Goal: Task Accomplishment & Management: Manage account settings

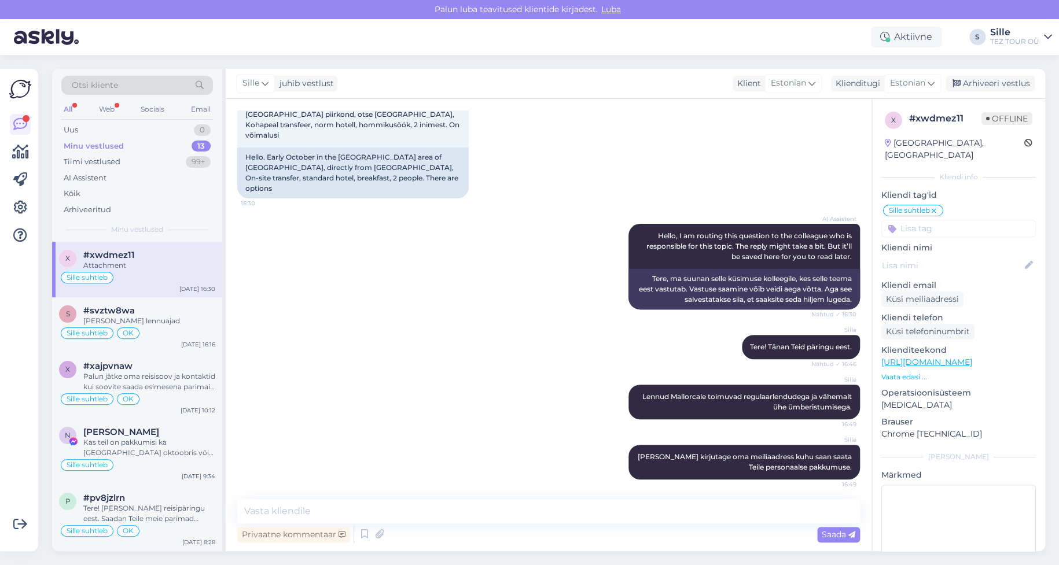
scroll to position [122, 0]
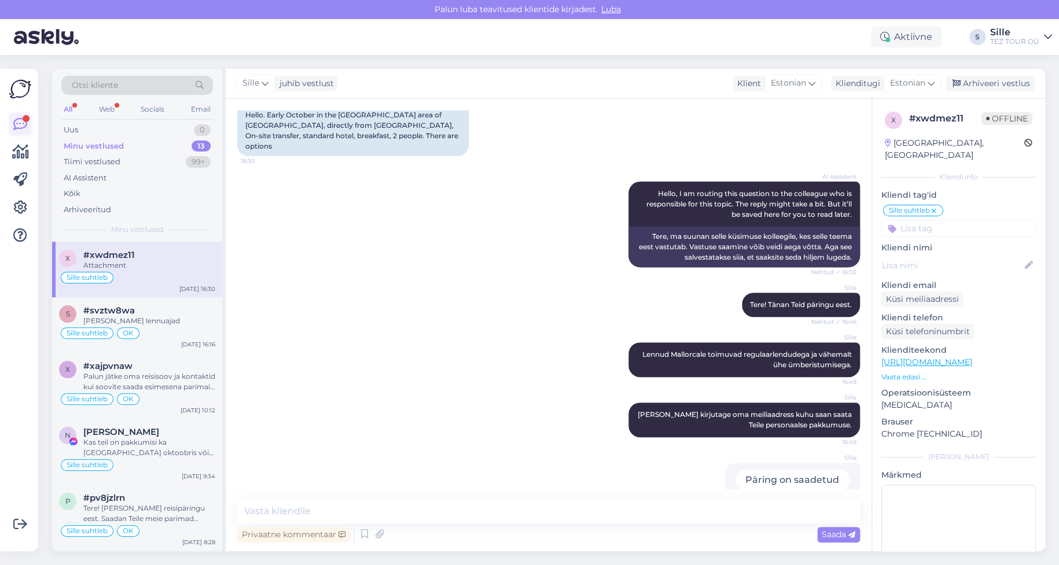
click at [19, 127] on icon at bounding box center [20, 124] width 14 height 14
click at [86, 173] on div "AI Assistent" at bounding box center [85, 178] width 43 height 12
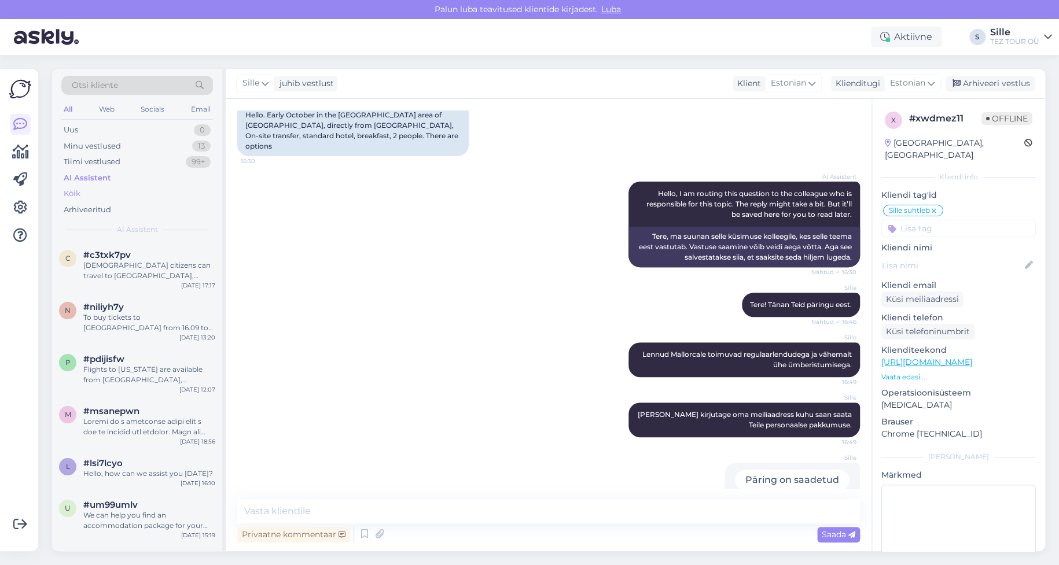
click at [84, 190] on div "Kõik" at bounding box center [137, 194] width 152 height 16
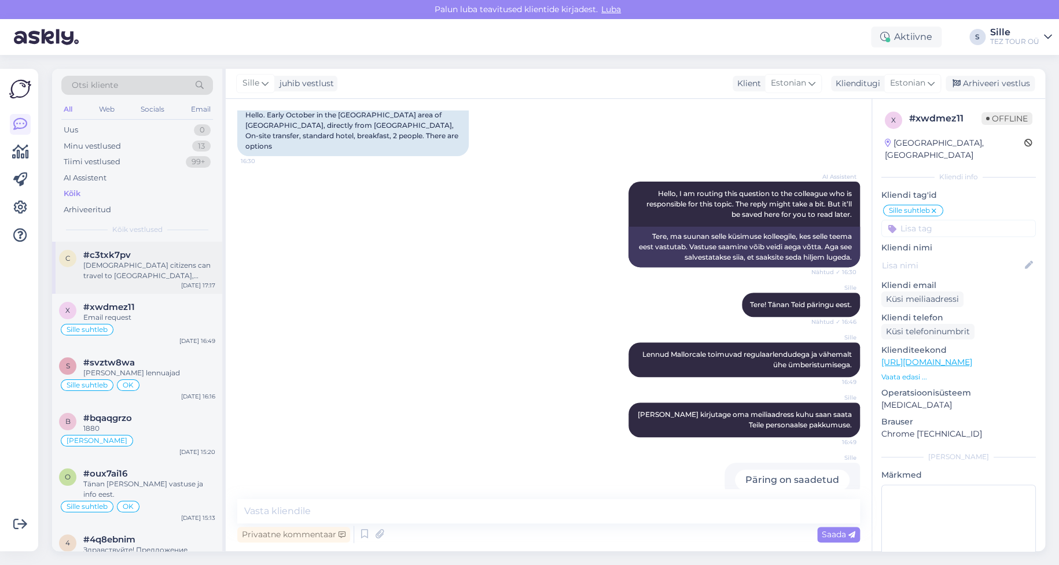
click at [136, 268] on div "[DEMOGRAPHIC_DATA] citizens can travel to [GEOGRAPHIC_DATA], including [GEOGRAP…" at bounding box center [149, 270] width 132 height 21
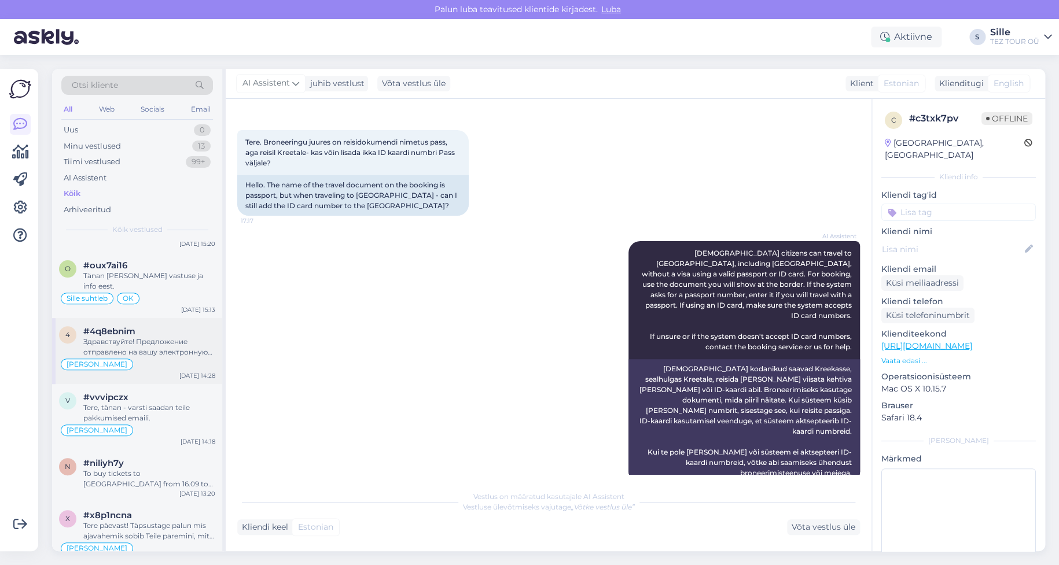
scroll to position [231, 0]
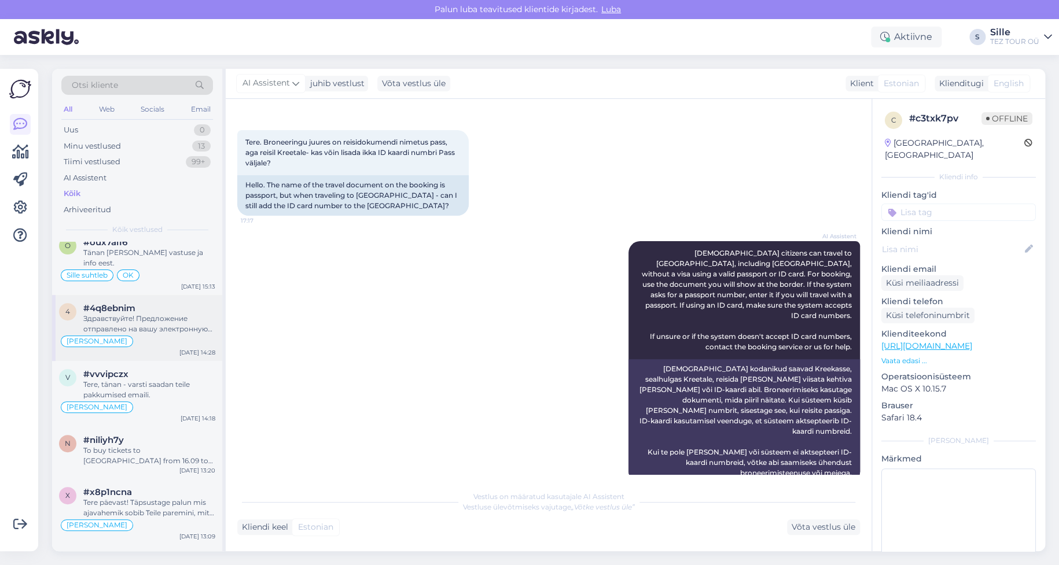
click at [142, 319] on div "Здравствуйте! Предложение отправлено на вашу электронную почту. Я жду вашего вы…" at bounding box center [149, 324] width 132 height 21
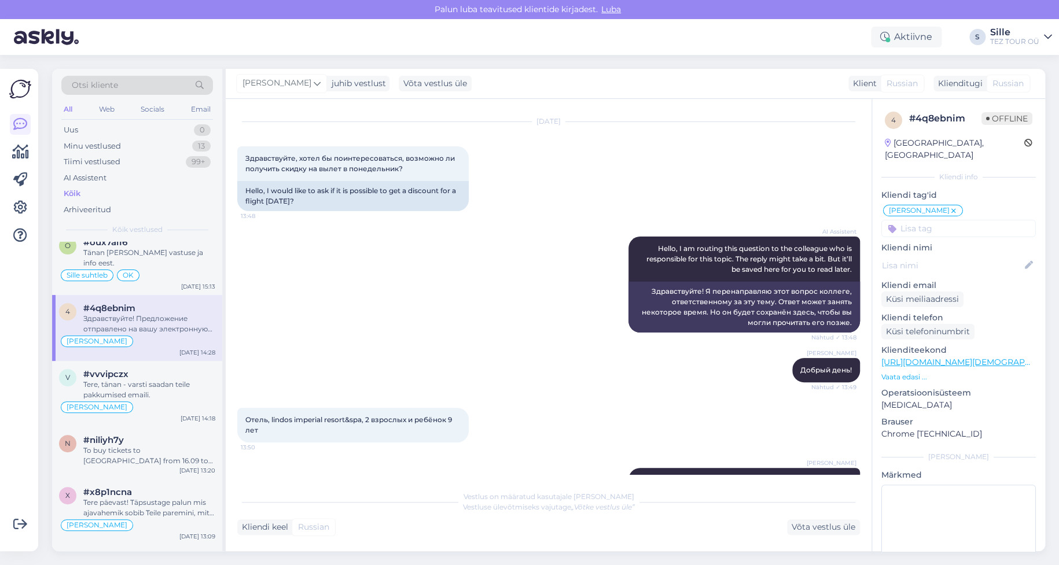
scroll to position [0, 0]
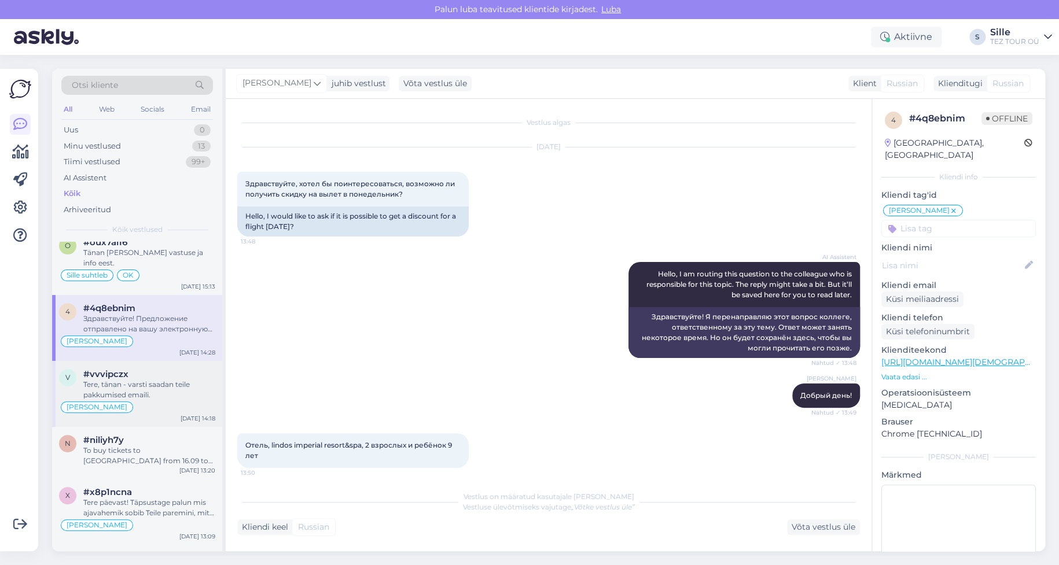
click at [166, 380] on div "Tere, tänan - varsti saadan teile pakkumised emaili." at bounding box center [149, 390] width 132 height 21
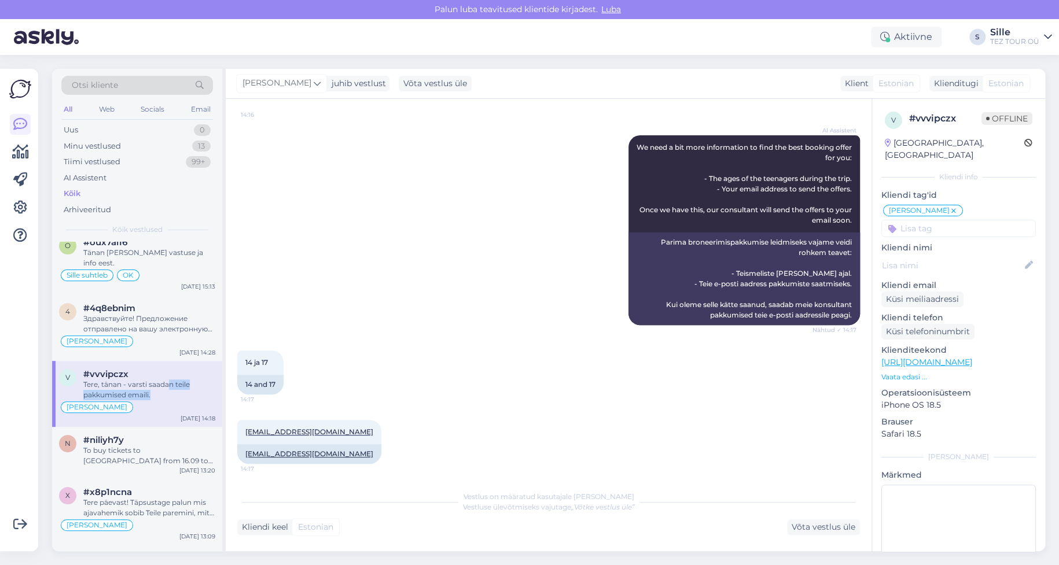
scroll to position [228, 0]
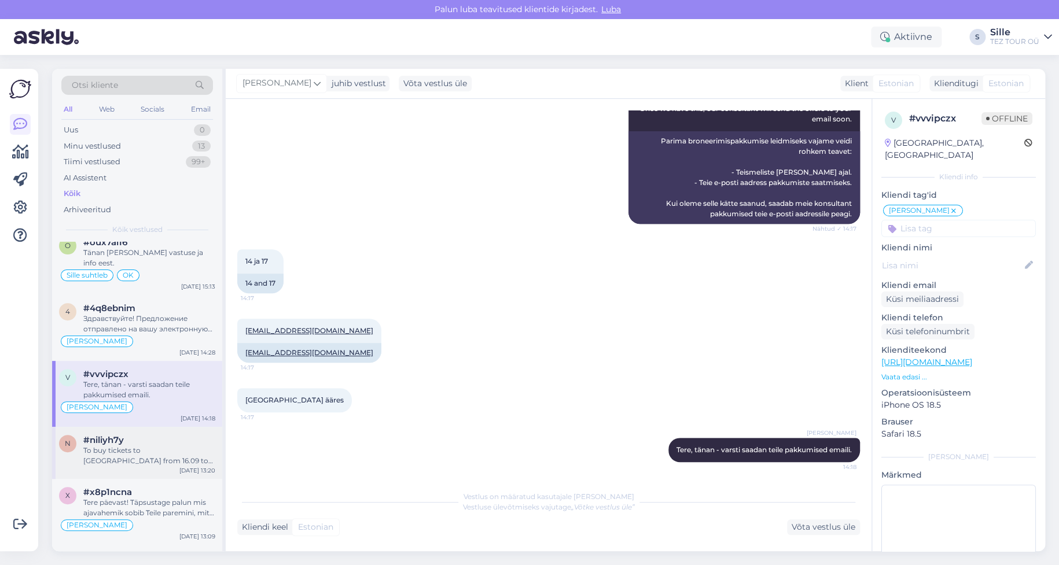
click at [155, 446] on div "To buy tickets to [GEOGRAPHIC_DATA] from 16.09 to 23.09, you can check flights …" at bounding box center [149, 456] width 132 height 21
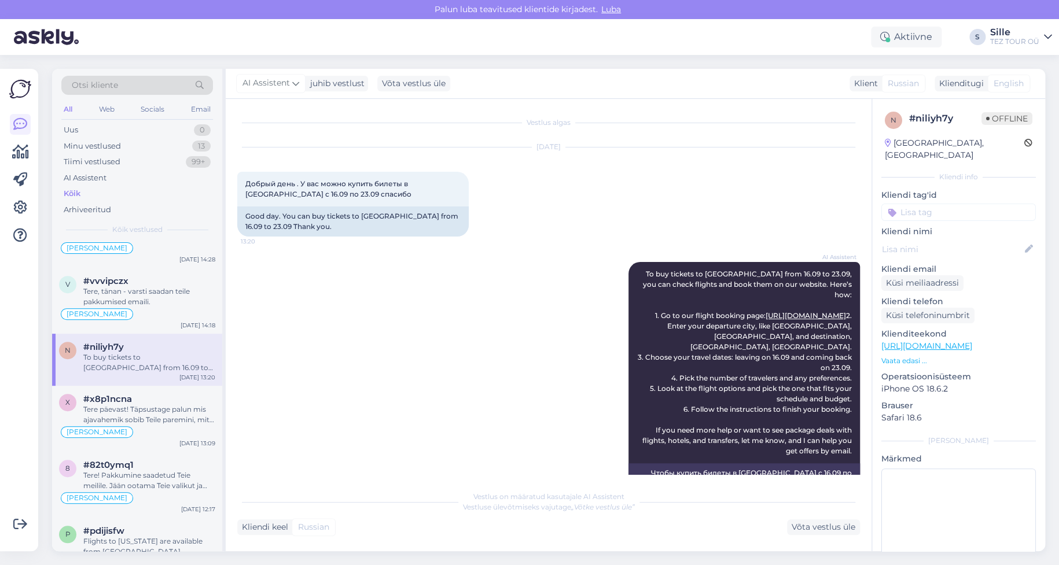
scroll to position [347, 0]
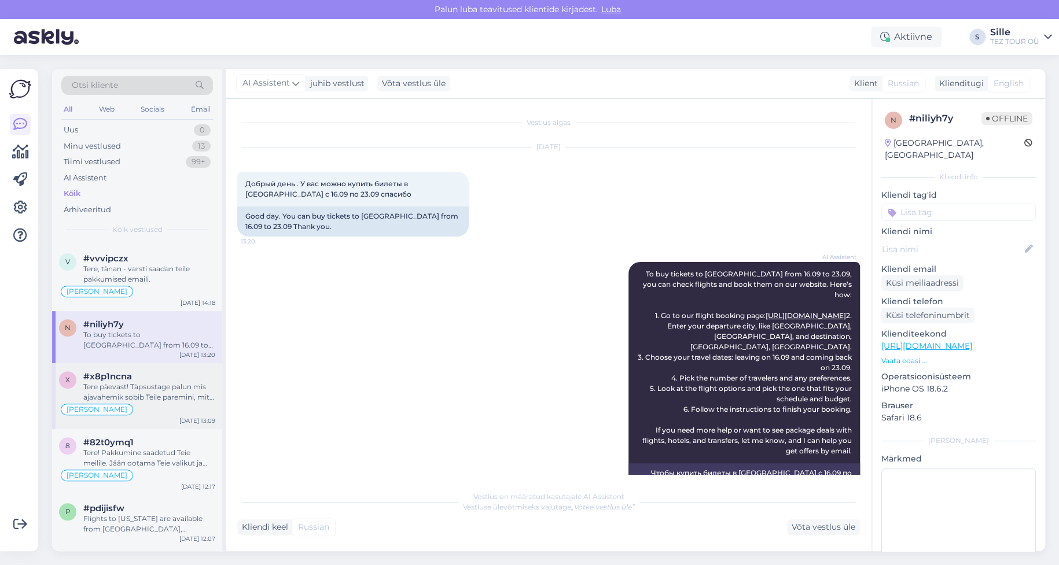
click at [146, 382] on div "Tere päevast! Täpsustage palun mis ajavahemik sobib Teile paremini, mitu reisij…" at bounding box center [149, 392] width 132 height 21
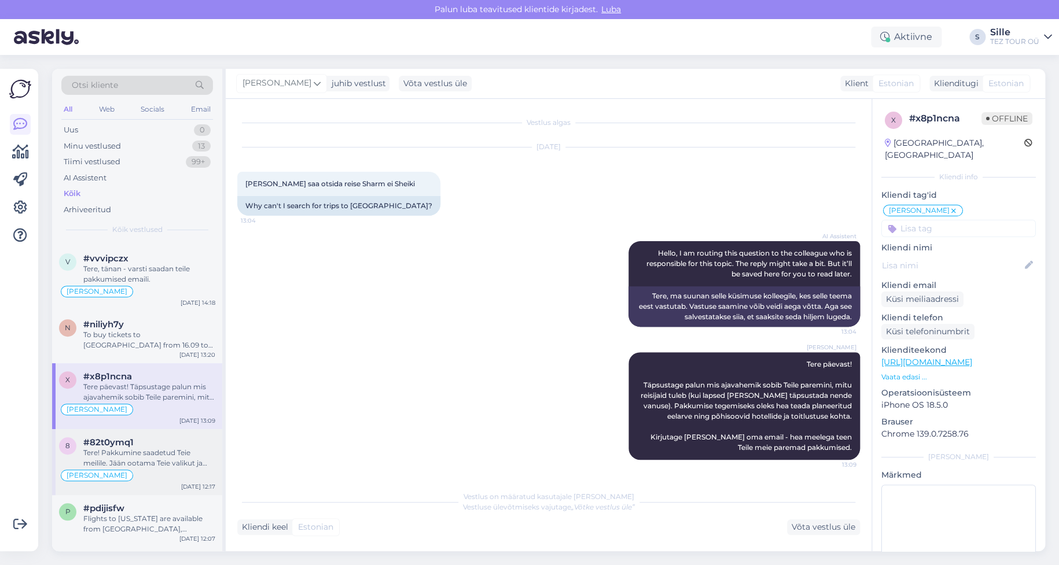
click at [136, 448] on div "Tere! Pakkumine saadetud Teie meilile. Jään ootama Teie valikut ja broneerimiss…" at bounding box center [149, 458] width 132 height 21
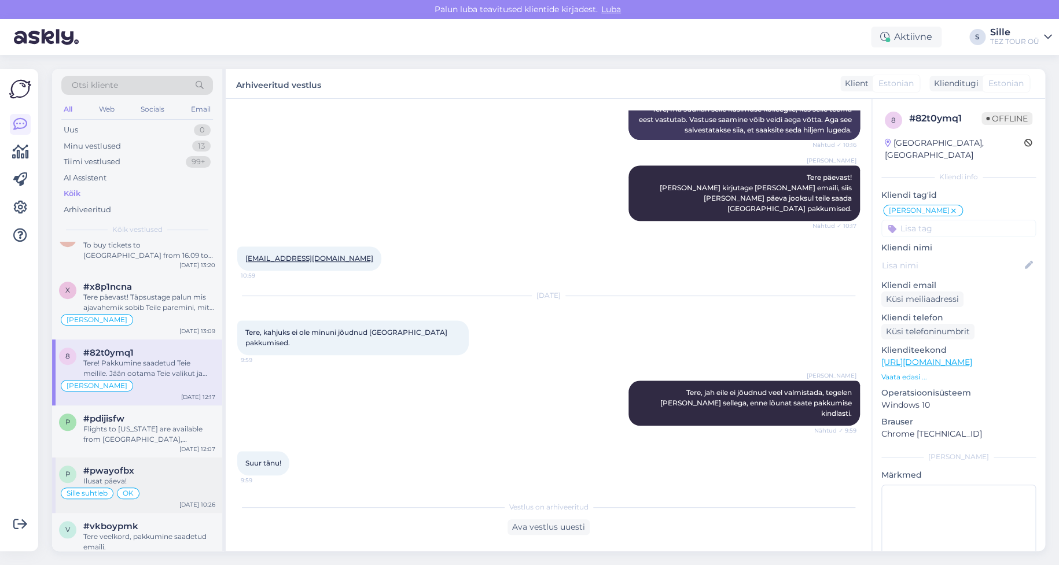
scroll to position [463, 0]
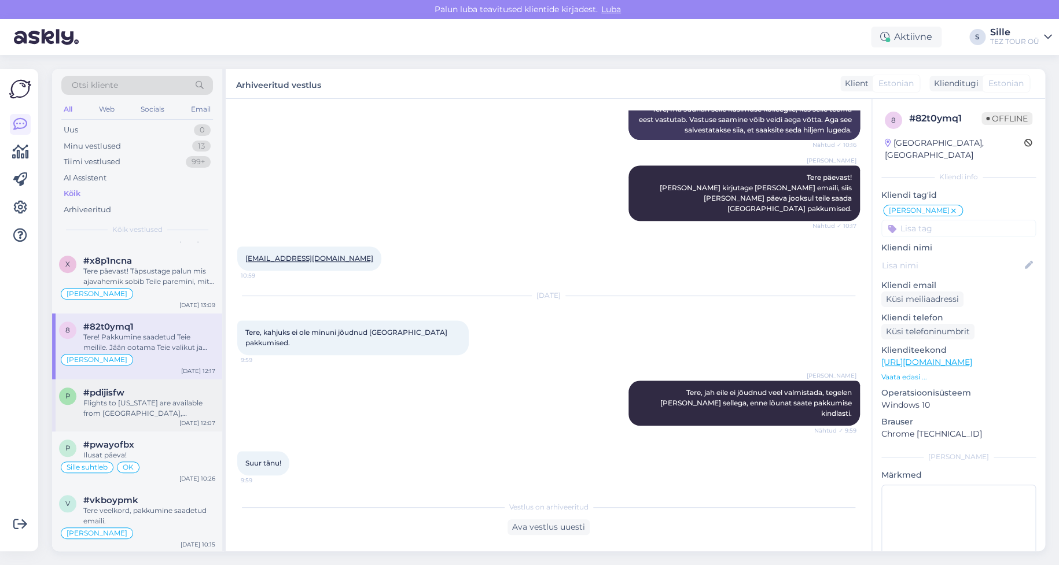
click at [127, 398] on div "Flights to [US_STATE] are available from [GEOGRAPHIC_DATA], [GEOGRAPHIC_DATA], …" at bounding box center [149, 408] width 132 height 21
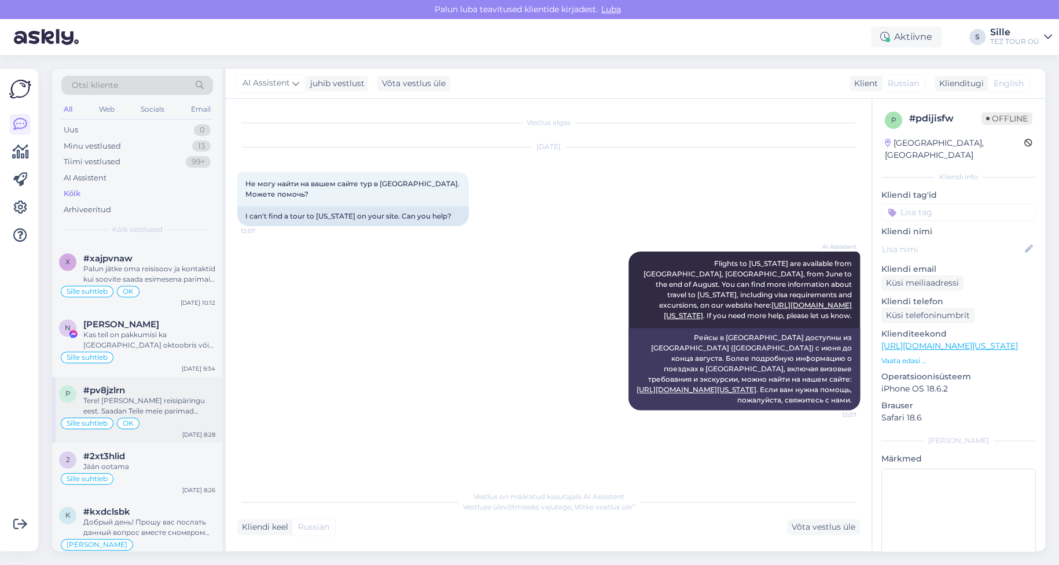
scroll to position [810, 0]
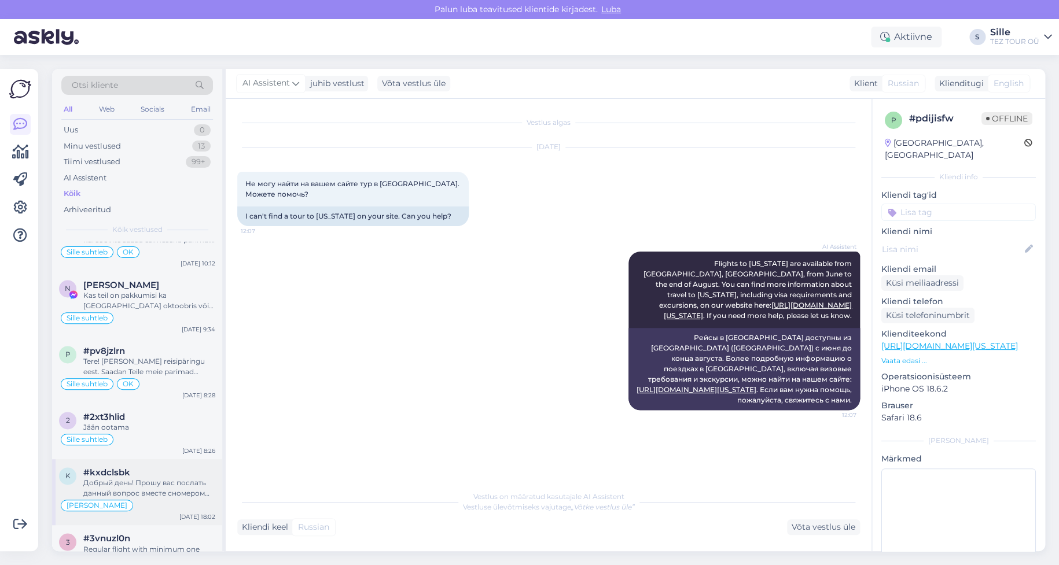
click at [156, 478] on div "Добрый день! Прошу вас послать данный вопрос вместе сномером бронирования на [E…" at bounding box center [149, 488] width 132 height 21
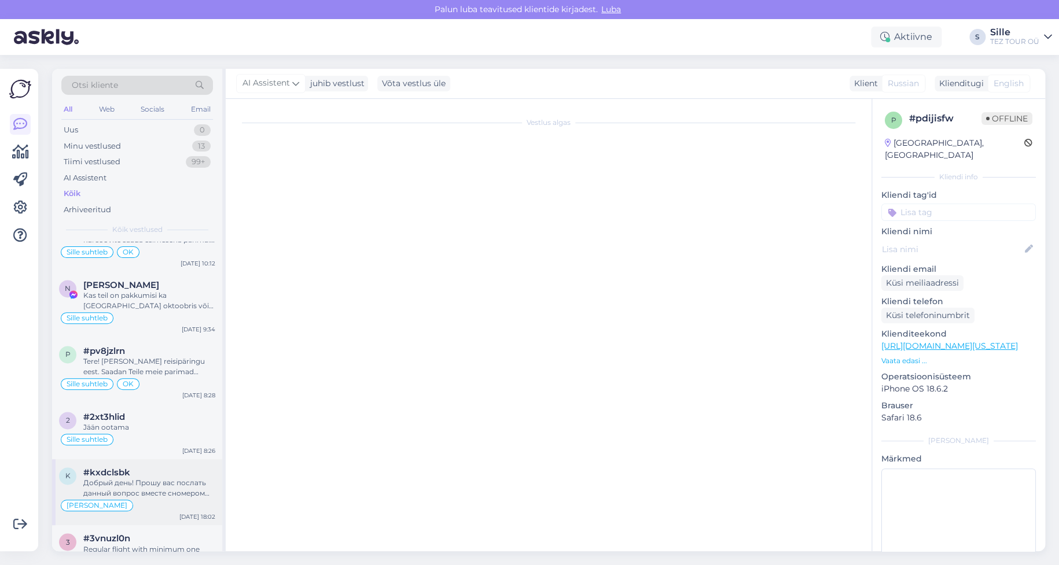
scroll to position [39, 0]
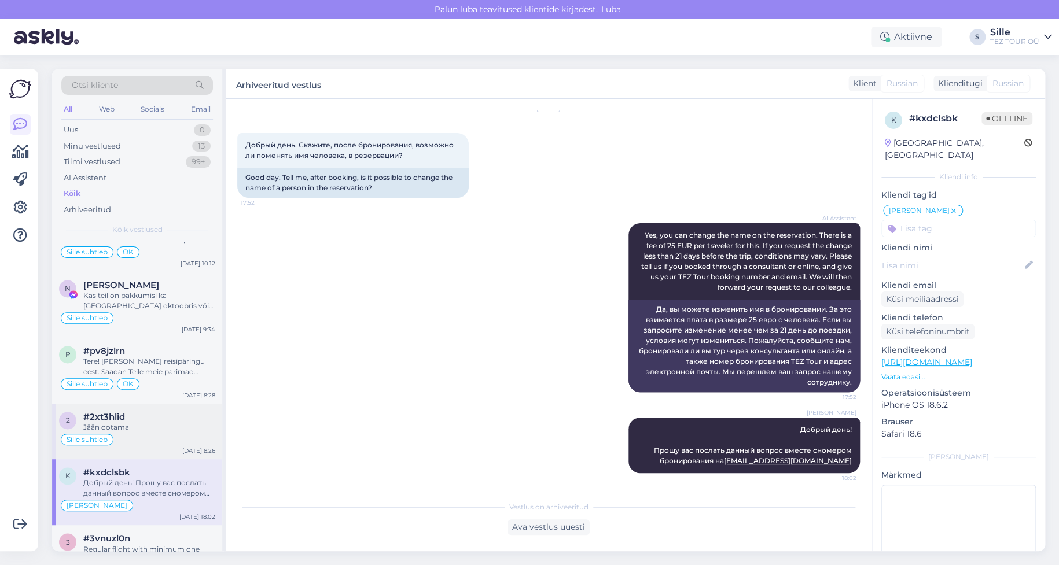
click at [173, 422] on div "Jään ootama" at bounding box center [149, 427] width 132 height 10
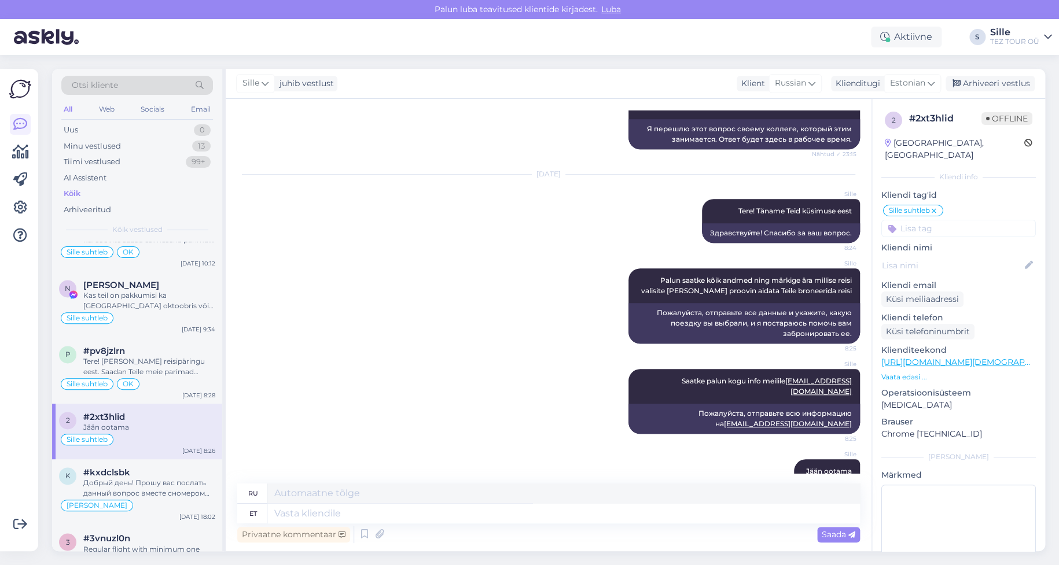
scroll to position [0, 0]
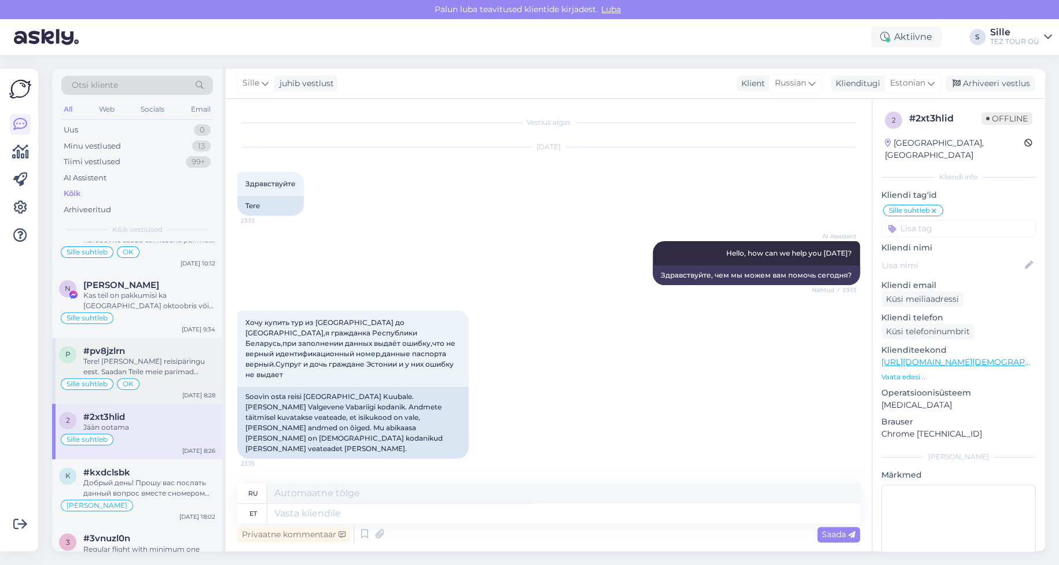
click at [139, 377] on div "Sille suhtleb OK" at bounding box center [137, 384] width 156 height 14
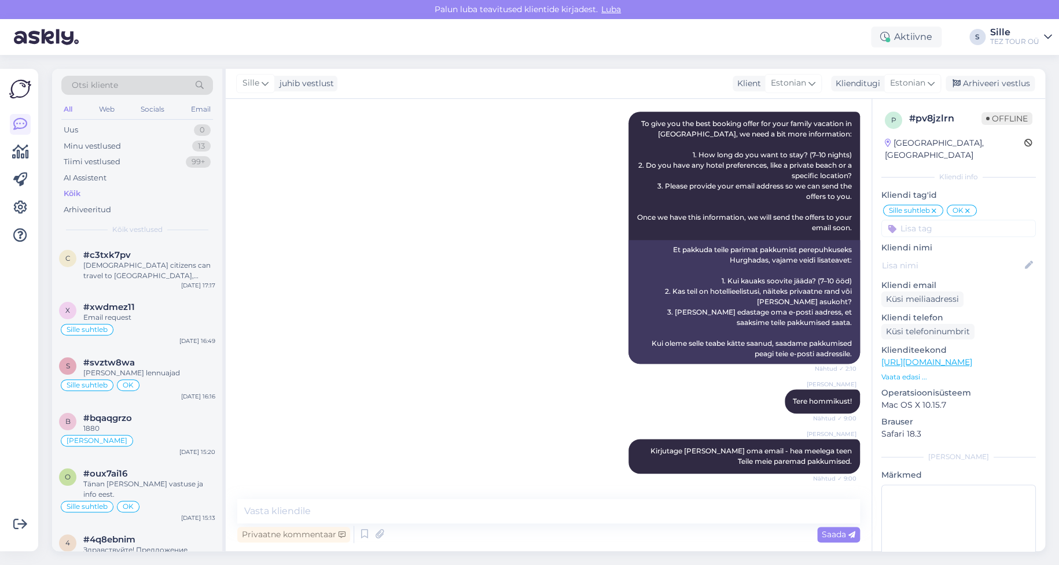
scroll to position [694, 0]
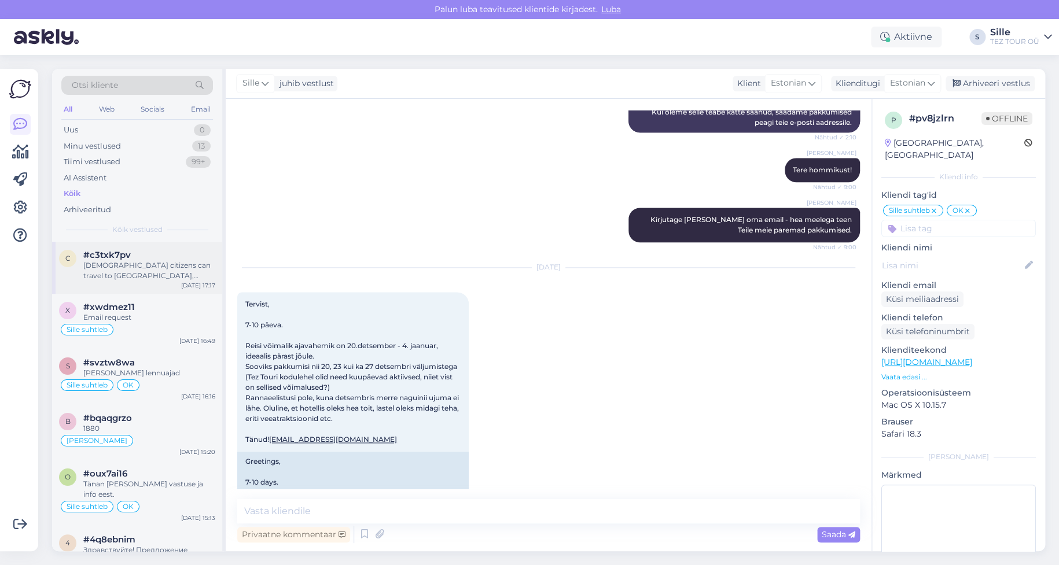
click at [178, 274] on div "[DEMOGRAPHIC_DATA] citizens can travel to [GEOGRAPHIC_DATA], including [GEOGRAP…" at bounding box center [149, 270] width 132 height 21
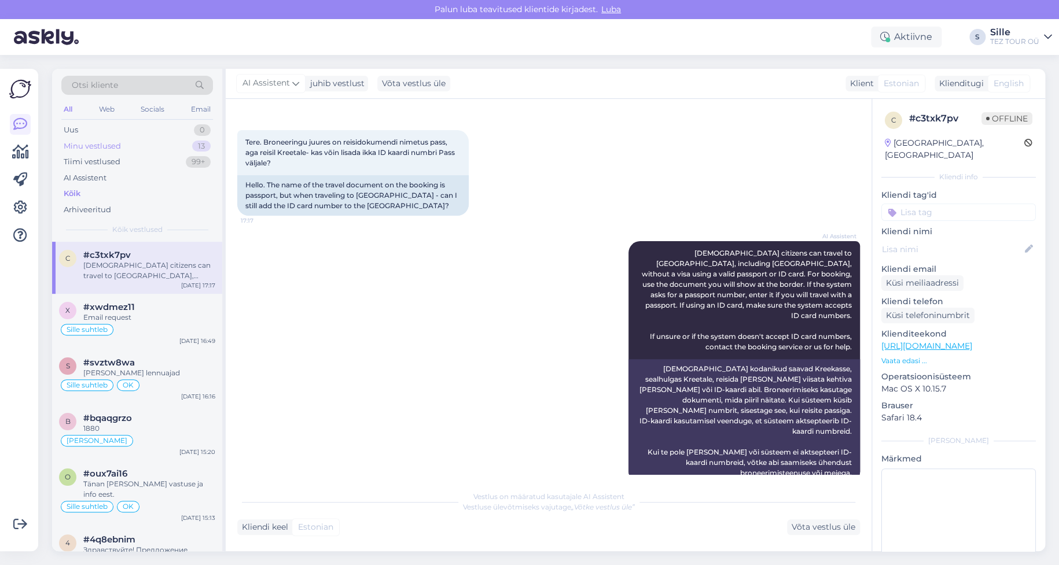
click at [106, 143] on div "Minu vestlused" at bounding box center [92, 147] width 57 height 12
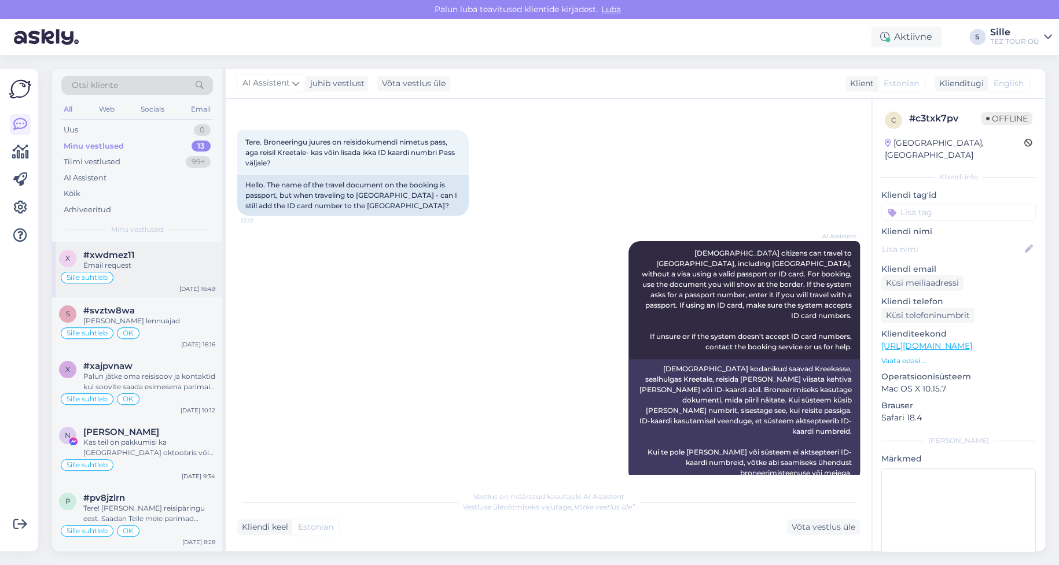
click at [135, 263] on div "Email request" at bounding box center [149, 265] width 132 height 10
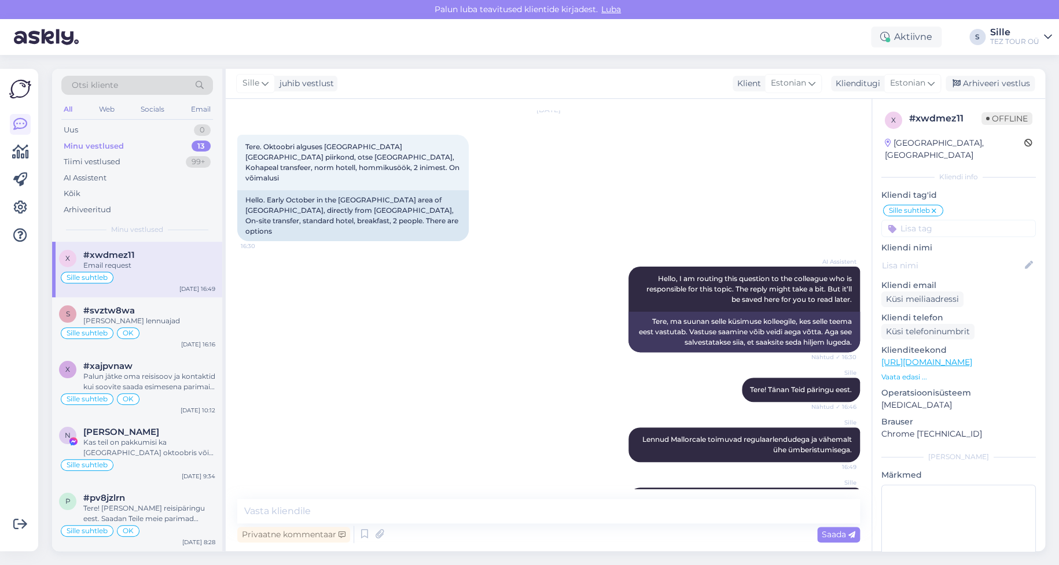
scroll to position [0, 0]
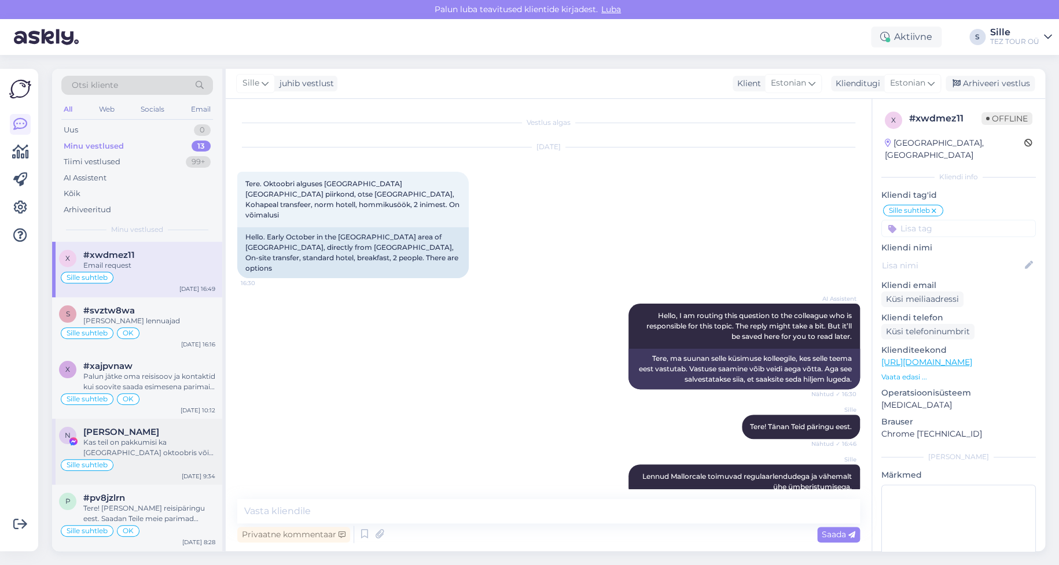
click at [95, 433] on span "[PERSON_NAME]" at bounding box center [121, 432] width 76 height 10
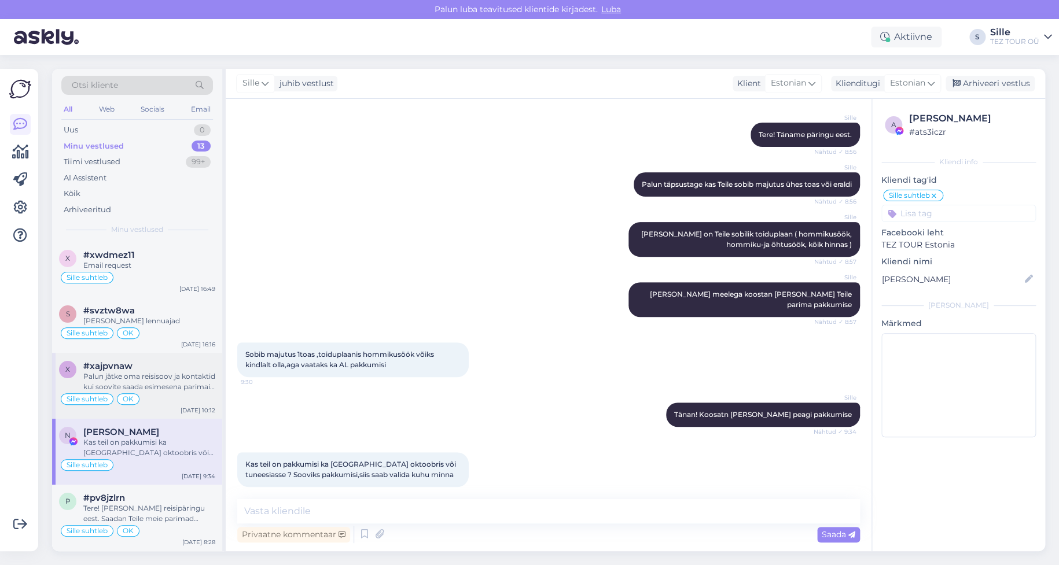
click at [113, 373] on div "Palun jätke oma reisisoov ja kontaktid kui soovite saada esimesena parimaid ava…" at bounding box center [149, 381] width 132 height 21
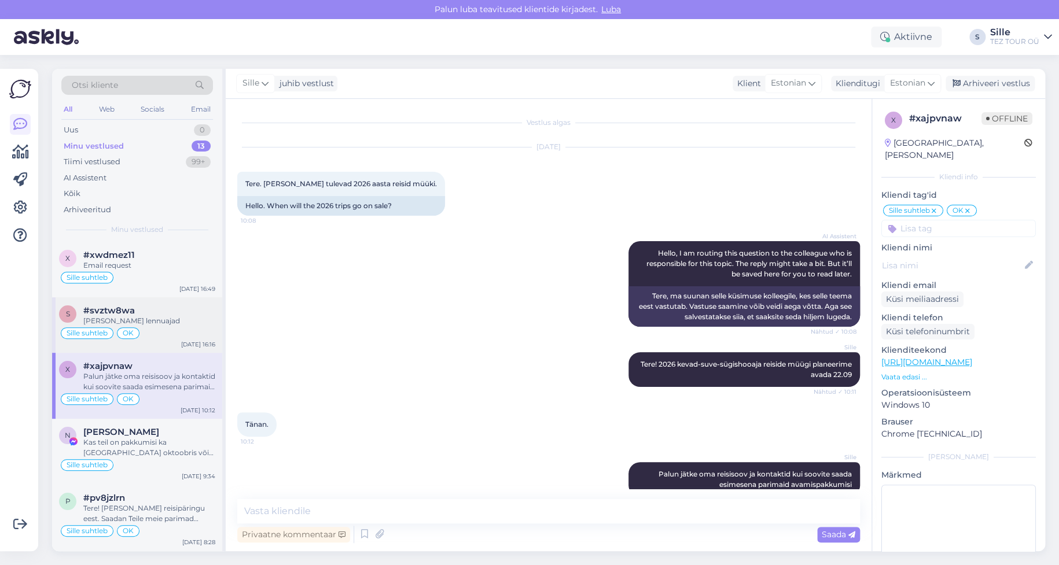
click at [115, 325] on div "[PERSON_NAME] lennuajad" at bounding box center [149, 321] width 132 height 10
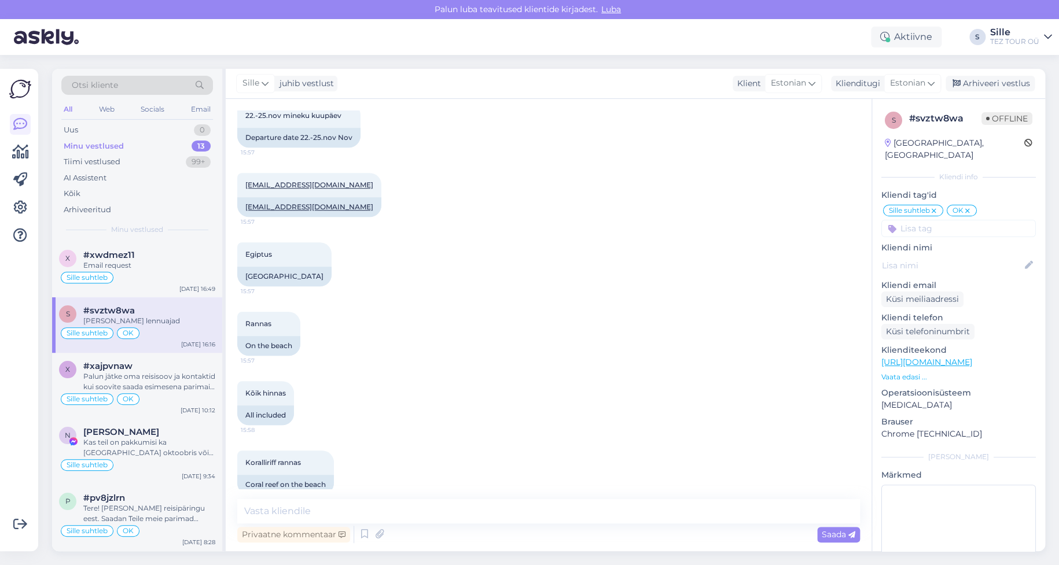
scroll to position [592, 0]
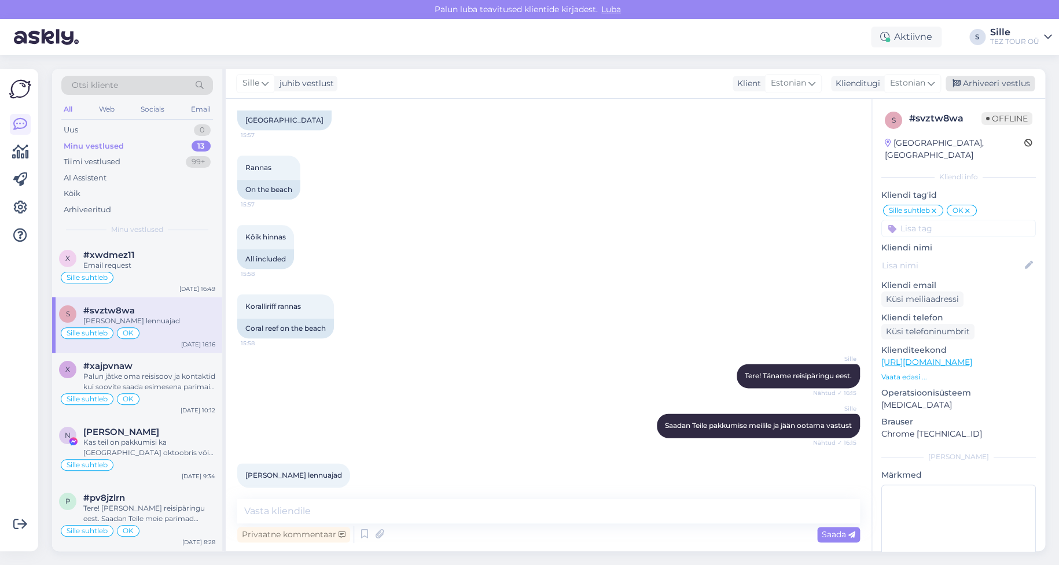
click at [1021, 85] on div "Arhiveeri vestlus" at bounding box center [989, 84] width 89 height 16
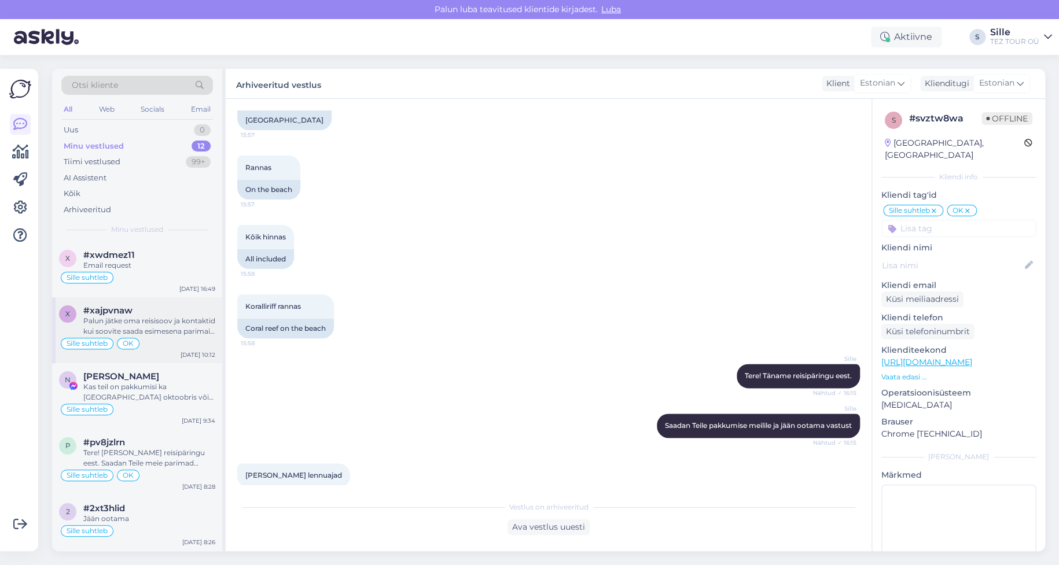
click at [149, 332] on div "Palun jätke oma reisisoov ja kontaktid kui soovite saada esimesena parimaid ava…" at bounding box center [149, 326] width 132 height 21
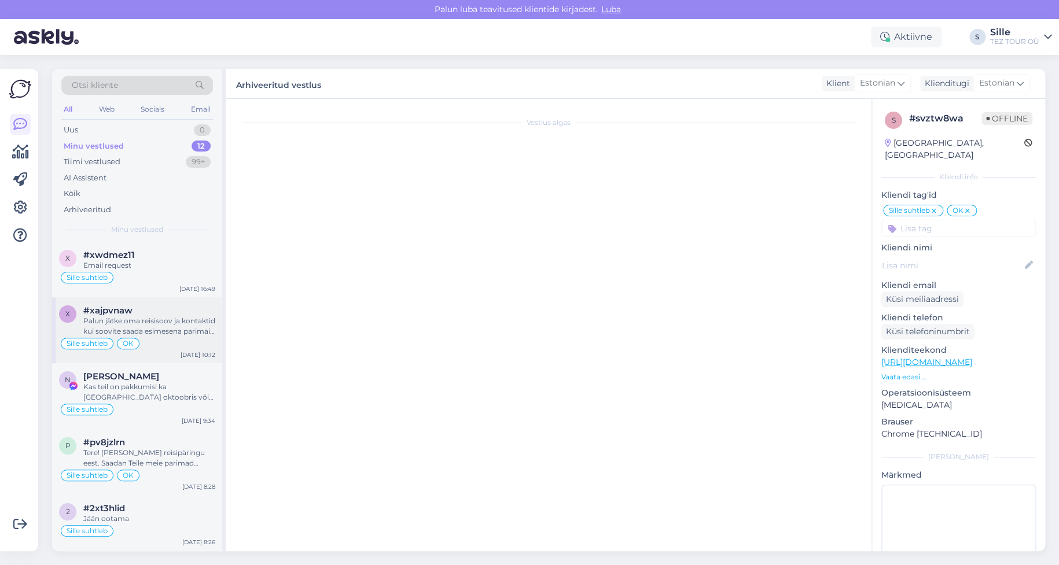
scroll to position [20, 0]
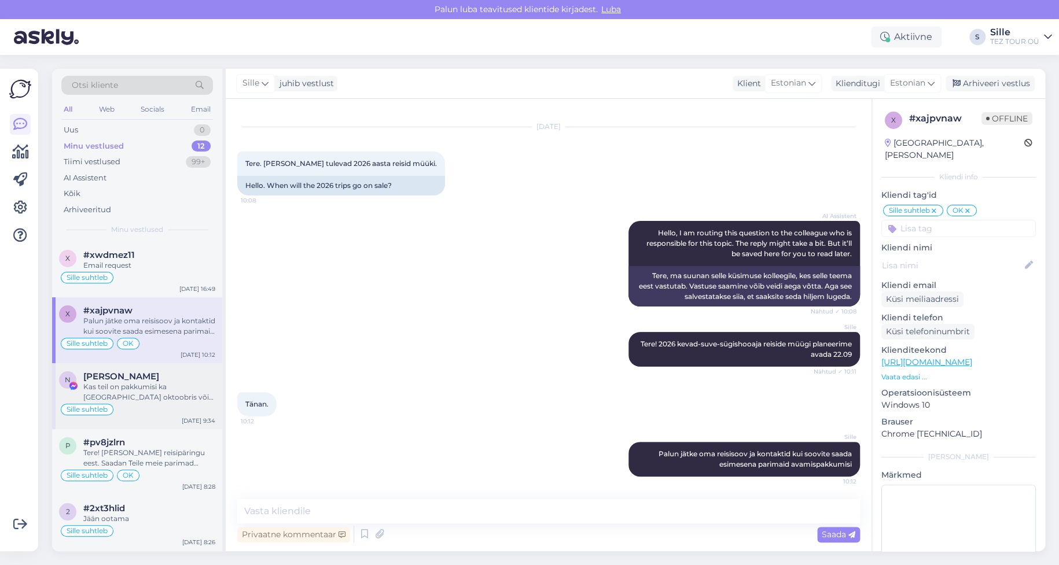
click at [160, 391] on div "Kas teil on pakkumisi ka [GEOGRAPHIC_DATA] oktoobris või tuneesiasse ? Sooviks …" at bounding box center [149, 392] width 132 height 21
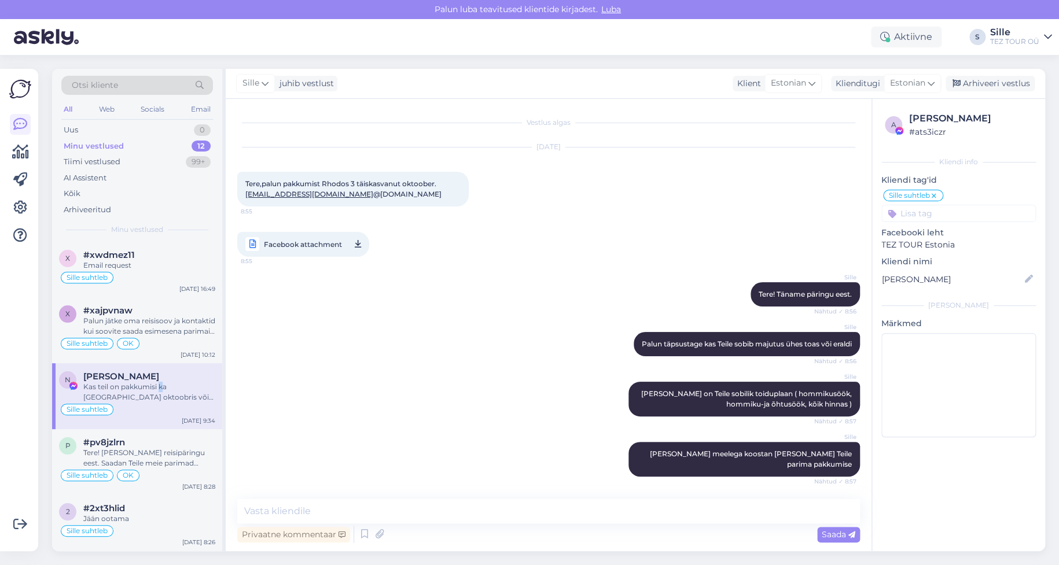
scroll to position [160, 0]
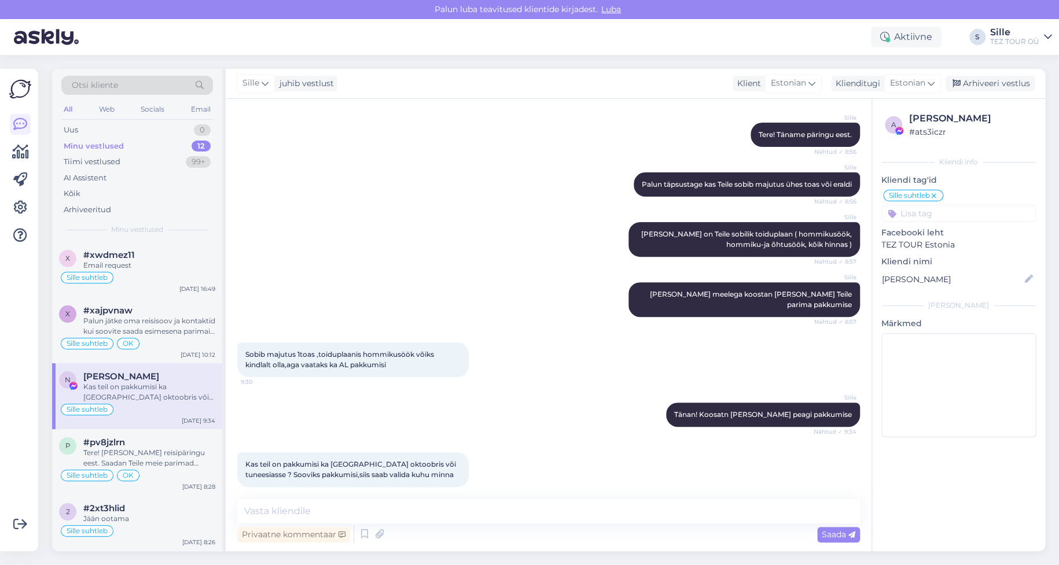
click at [926, 213] on input at bounding box center [958, 213] width 154 height 17
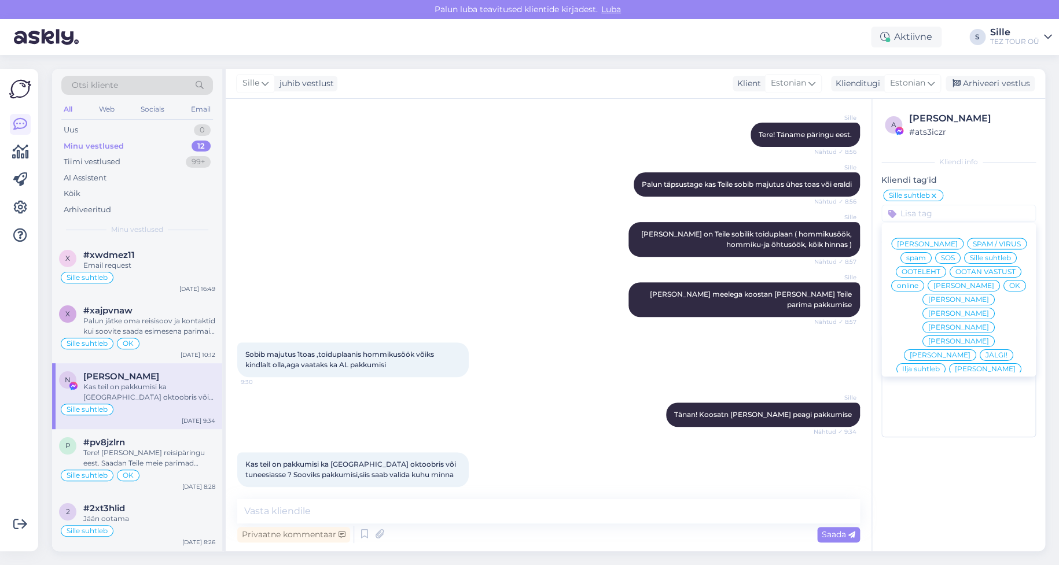
click at [1009, 284] on span "OK" at bounding box center [1014, 285] width 11 height 7
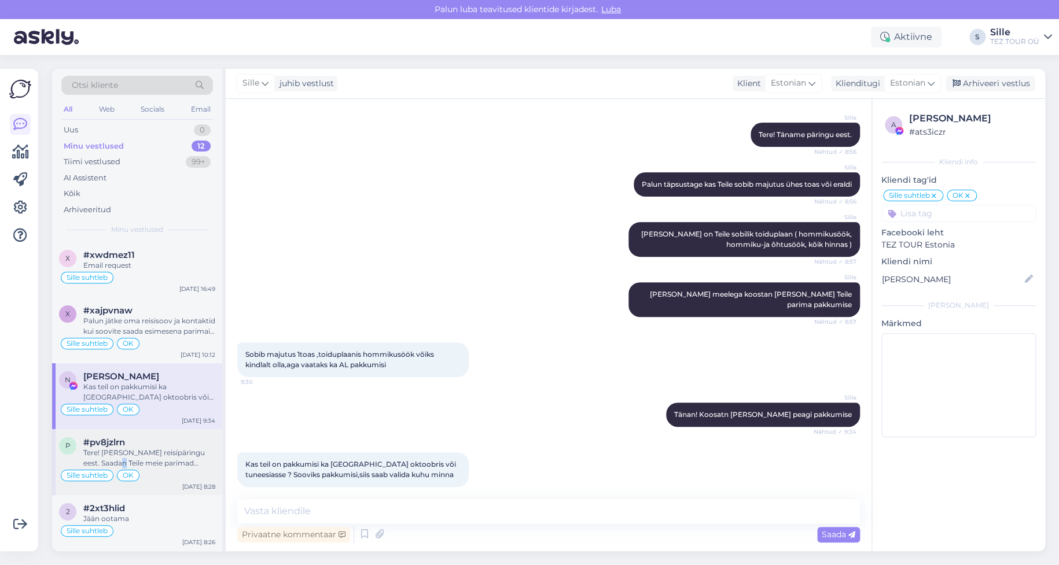
click at [117, 465] on div "Tere! [PERSON_NAME] reisipäringu eest. Saadan Teile meie parimad pakkumised esi…" at bounding box center [149, 458] width 132 height 21
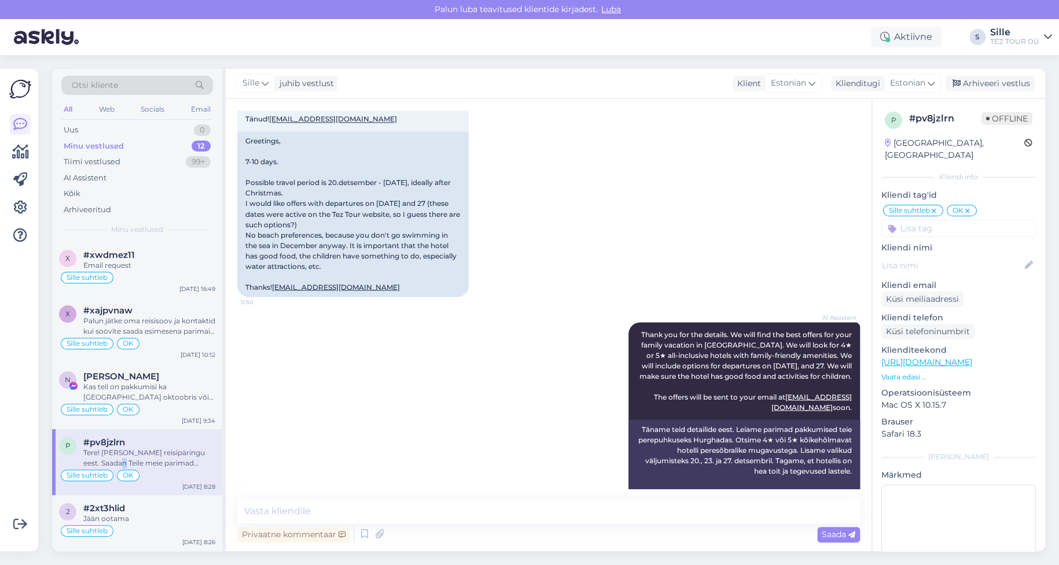
scroll to position [1131, 0]
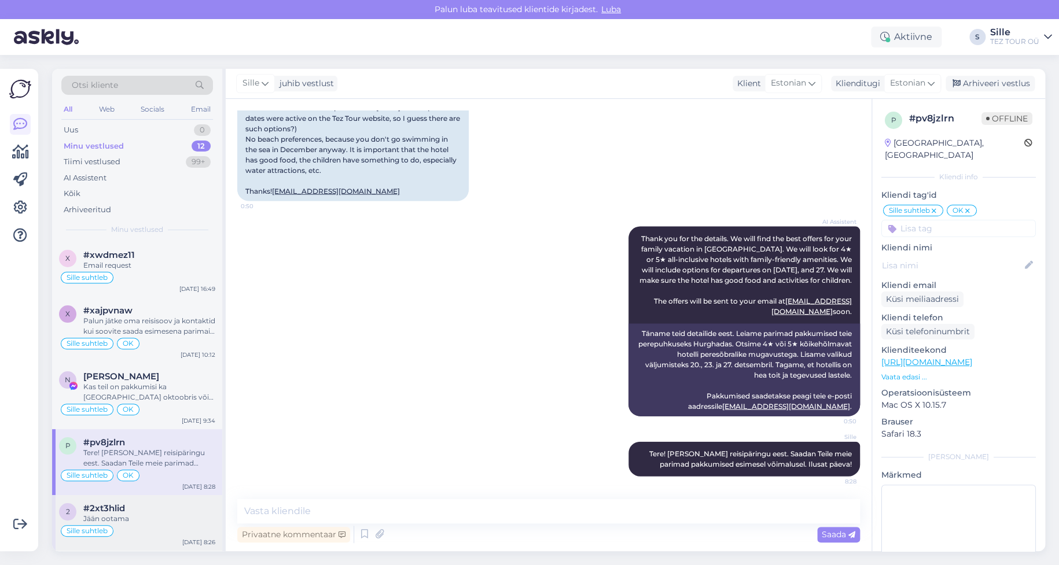
click at [127, 514] on div "Jään ootama" at bounding box center [149, 519] width 132 height 10
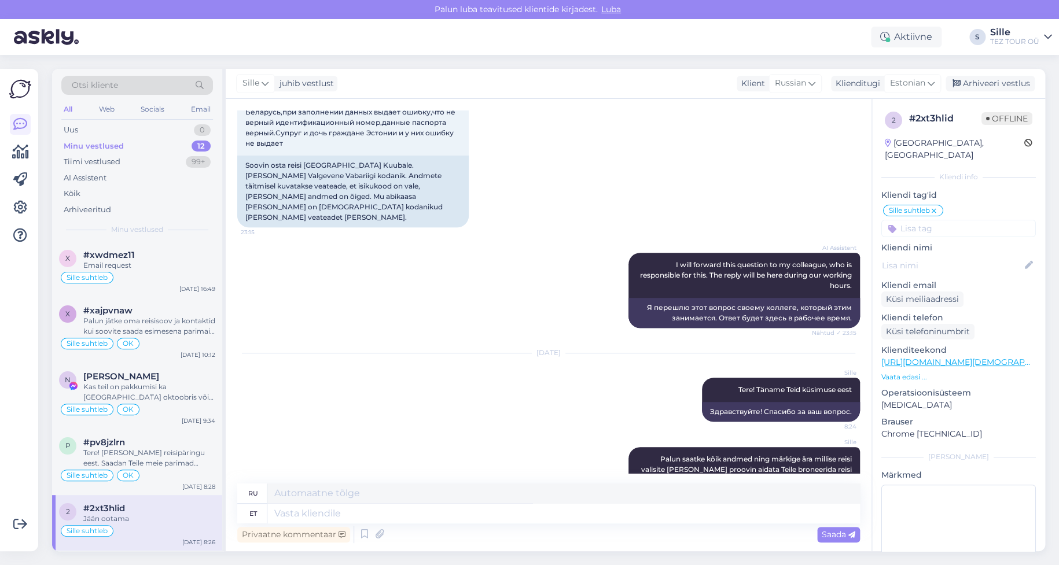
scroll to position [0, 0]
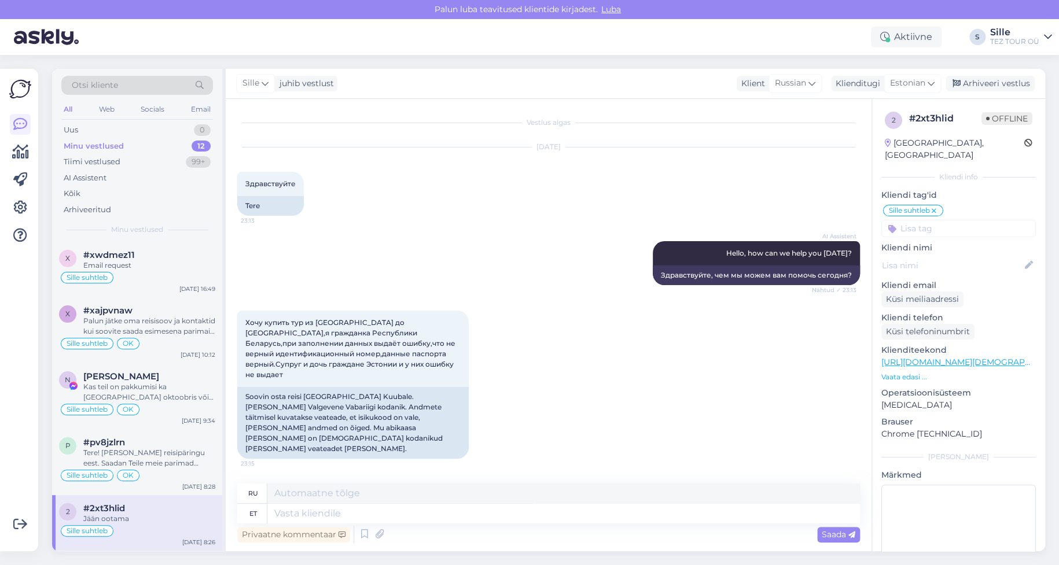
click at [937, 220] on input at bounding box center [958, 228] width 154 height 17
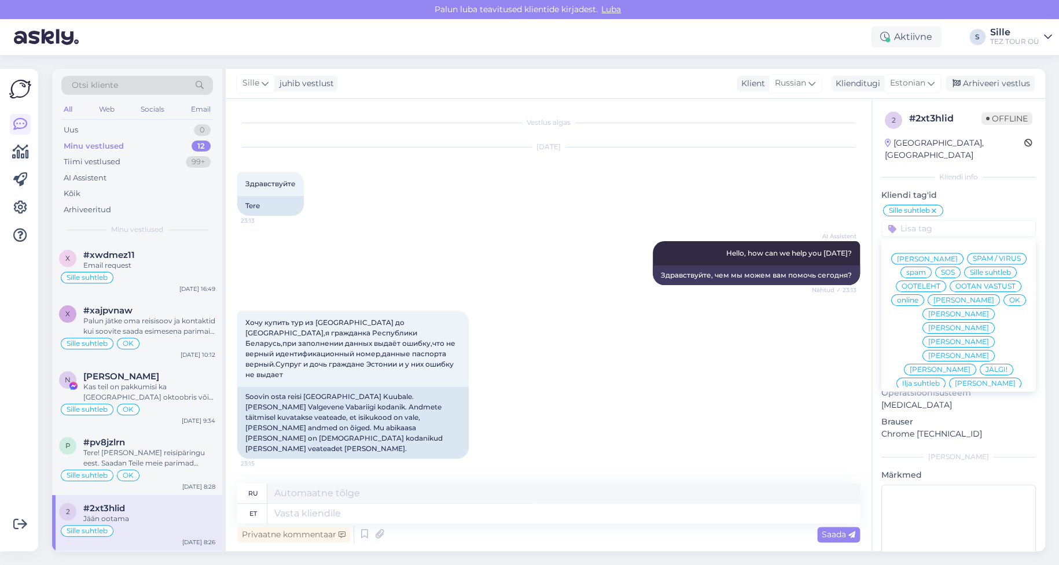
drag, startPoint x: 981, startPoint y: 298, endPoint x: 956, endPoint y: 311, distance: 27.9
click at [1009, 298] on span "OK" at bounding box center [1014, 300] width 11 height 7
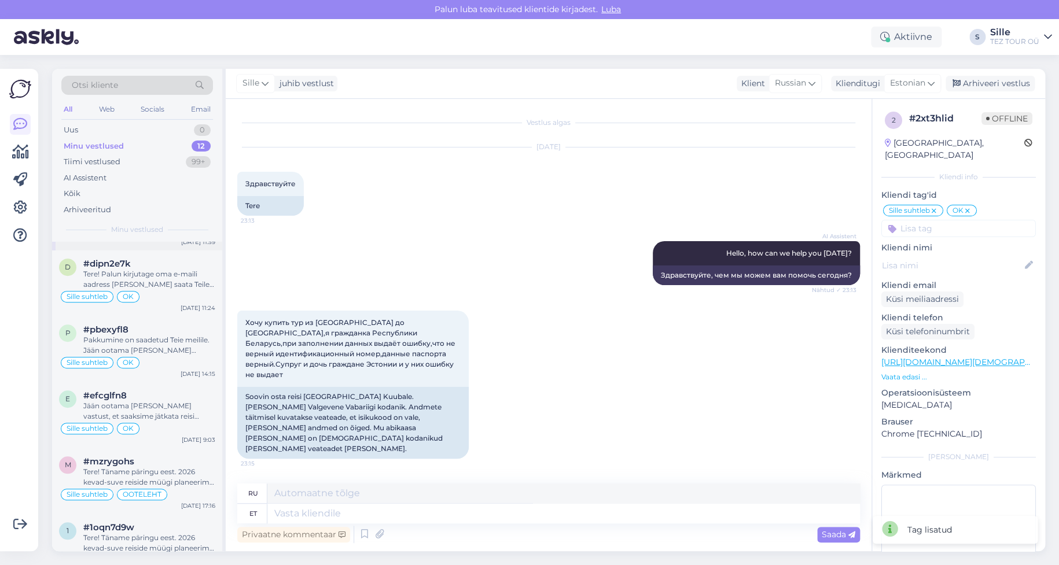
scroll to position [459, 0]
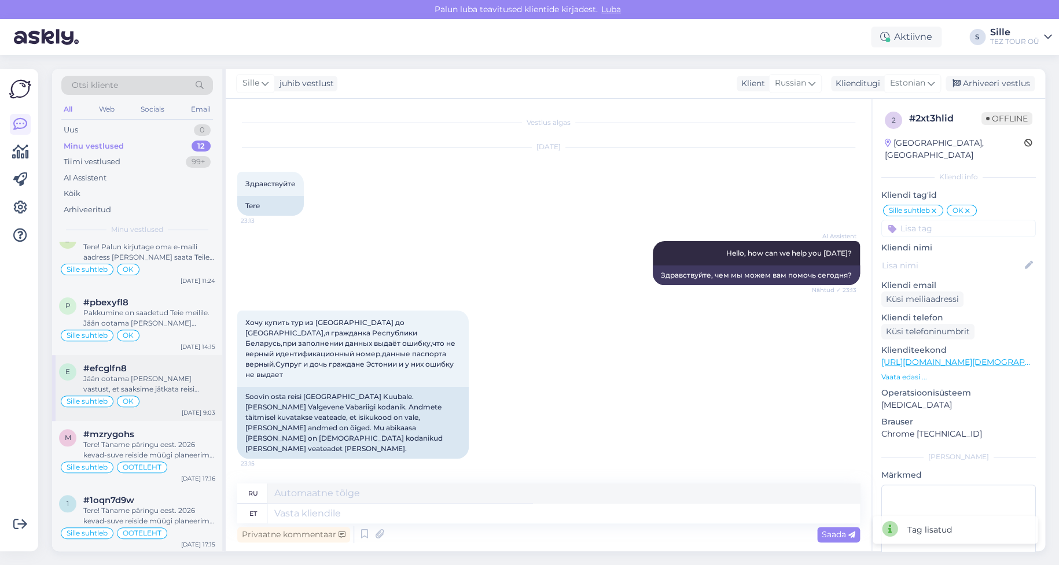
click at [154, 389] on div "Jään ootama [PERSON_NAME] vastust, et saaksime jätkata reisi planeerimisega." at bounding box center [149, 384] width 132 height 21
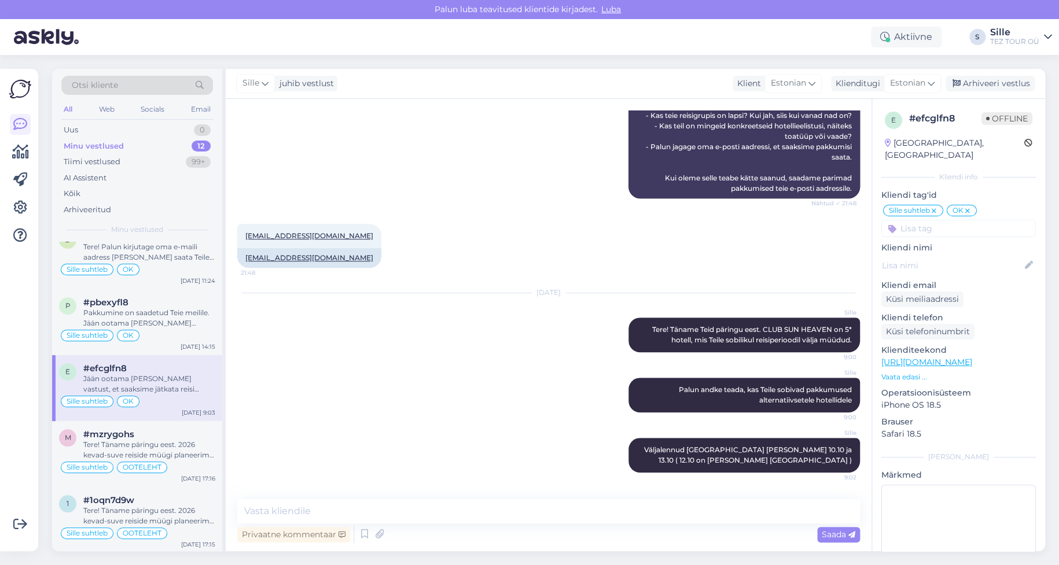
scroll to position [382, 0]
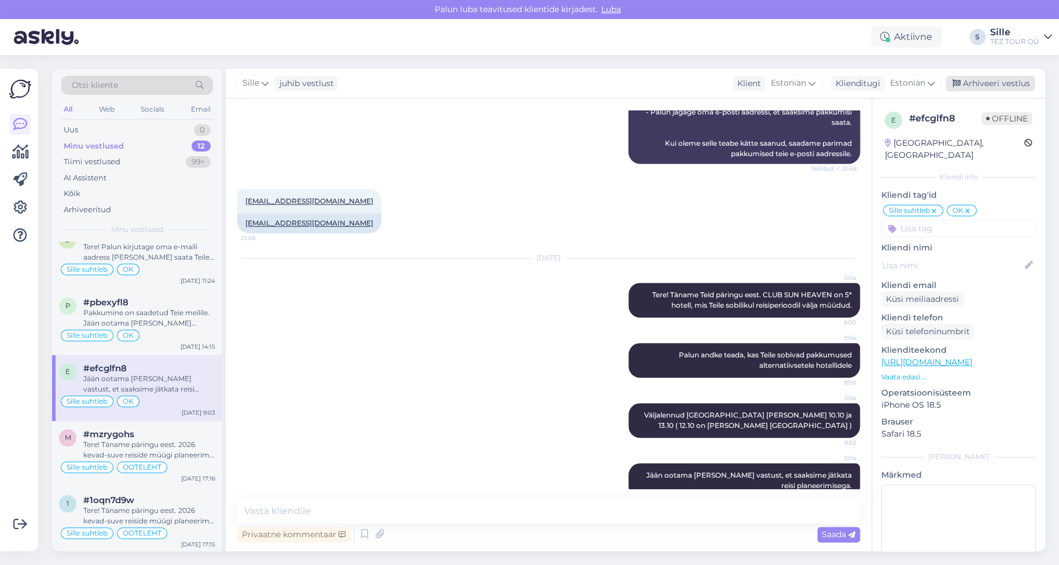
click at [996, 80] on div "Arhiveeri vestlus" at bounding box center [989, 84] width 89 height 16
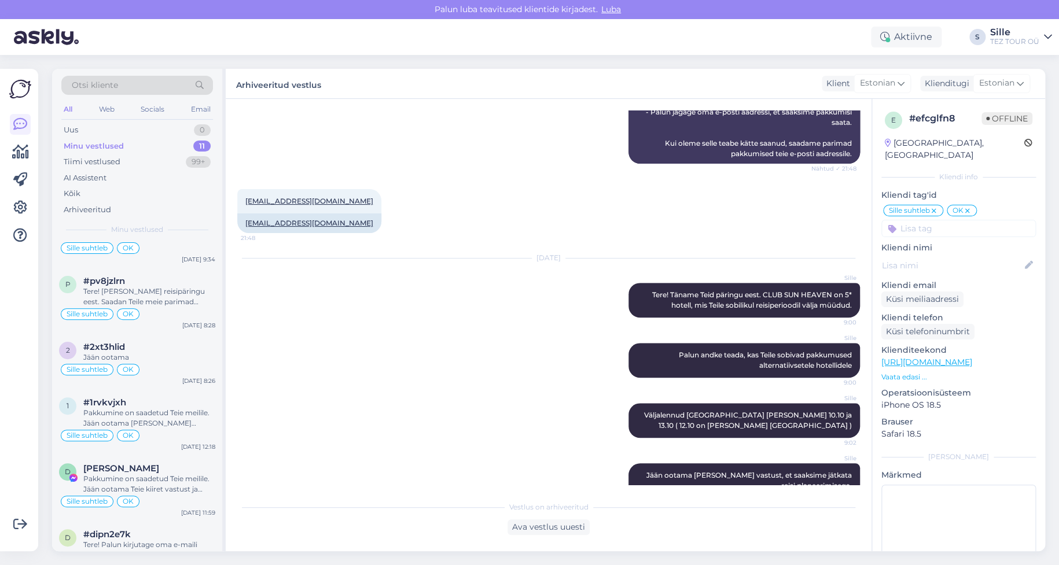
scroll to position [393, 0]
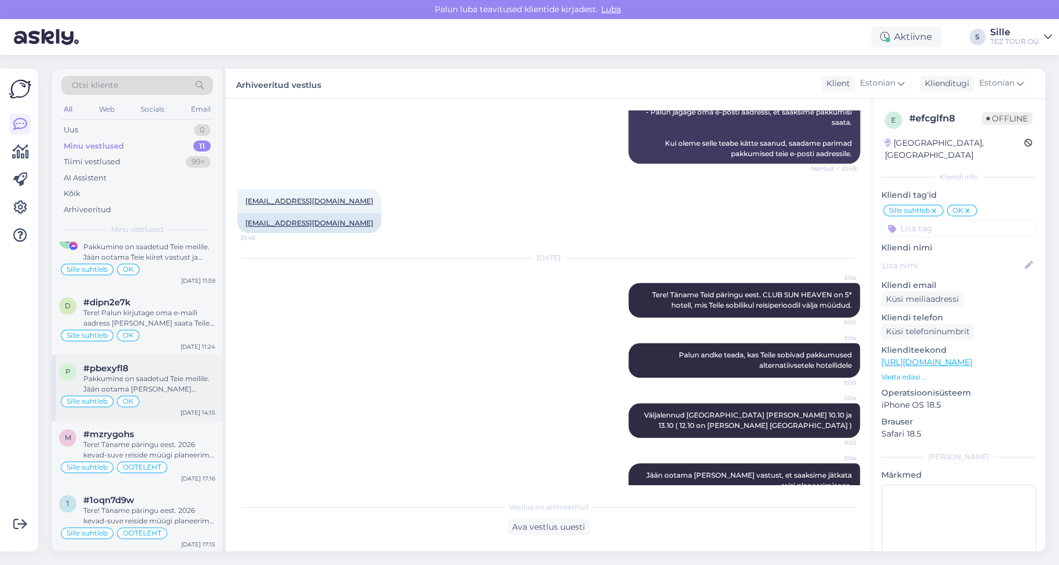
click at [179, 381] on div "Pakkumine on saadetud Teie meilile. Jään ootama [PERSON_NAME] vastust Teie andm…" at bounding box center [149, 384] width 132 height 21
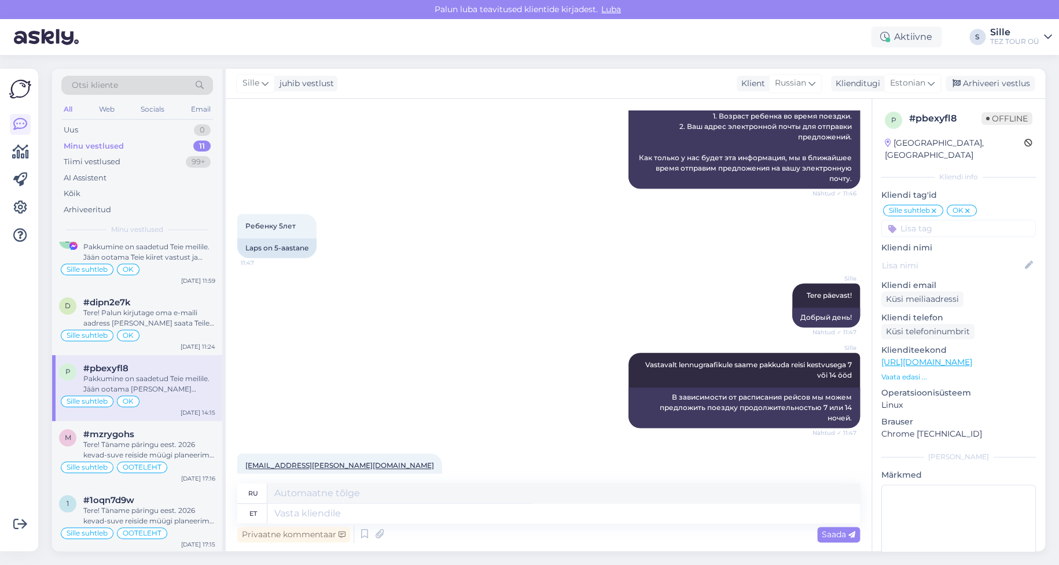
scroll to position [347, 0]
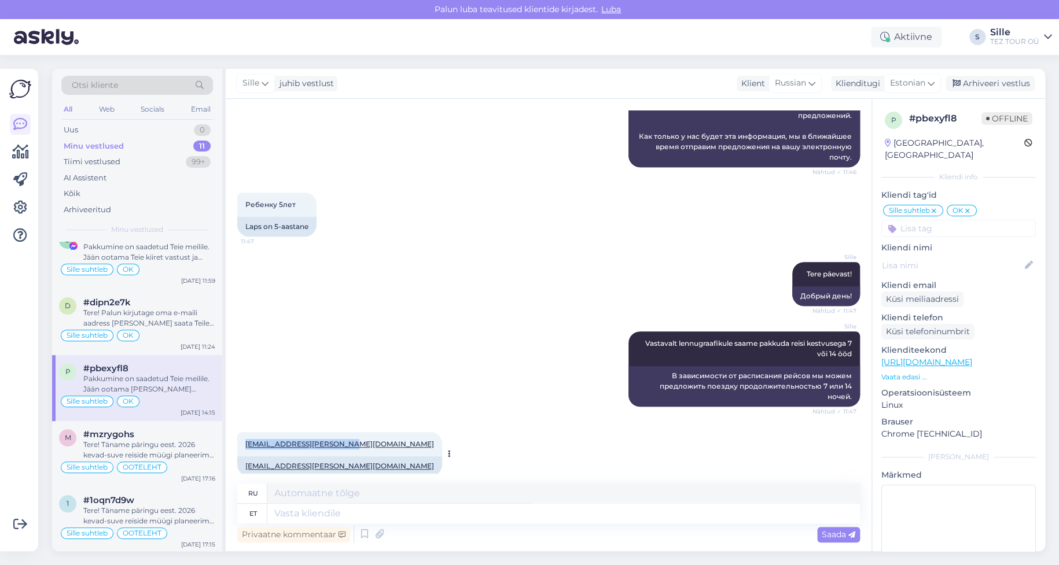
drag, startPoint x: 237, startPoint y: 421, endPoint x: 351, endPoint y: 420, distance: 113.4
click at [351, 432] on div "[EMAIL_ADDRESS][PERSON_NAME][DOMAIN_NAME] 11:47" at bounding box center [339, 444] width 205 height 24
copy link "[EMAIL_ADDRESS][PERSON_NAME][DOMAIN_NAME]"
click at [988, 81] on div "Arhiveeri vestlus" at bounding box center [989, 84] width 89 height 16
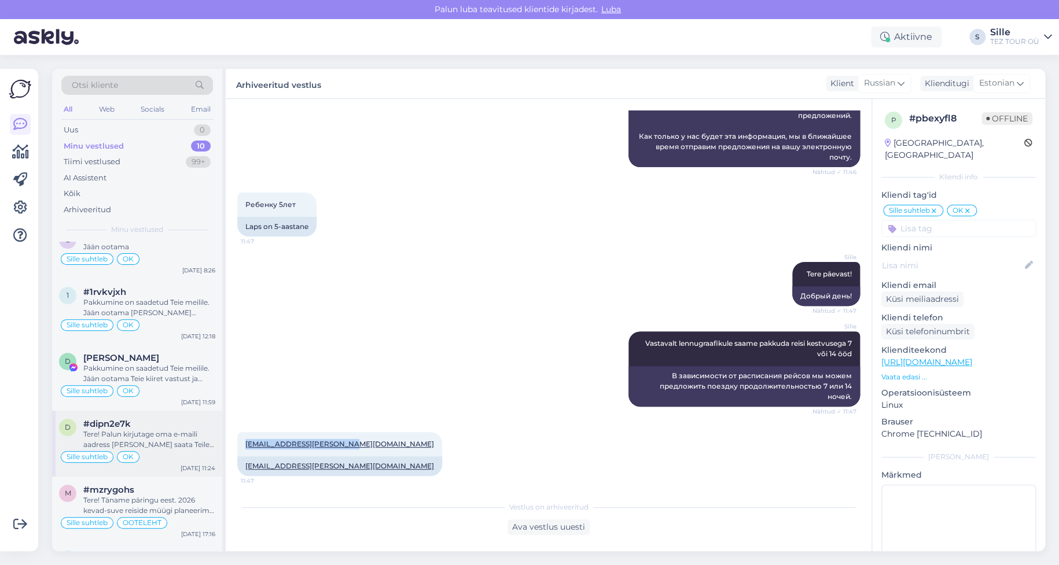
scroll to position [327, 0]
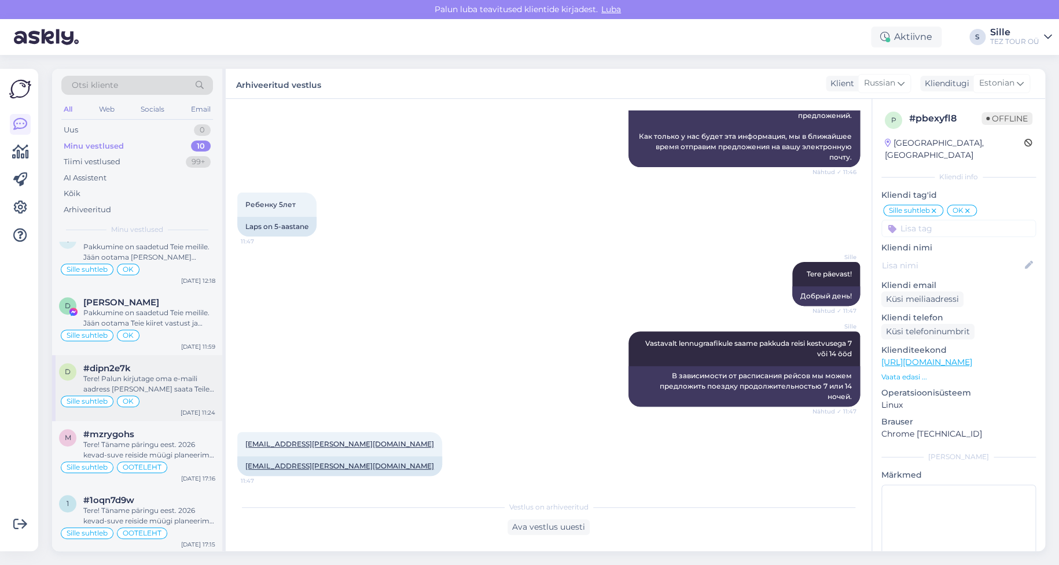
click at [145, 370] on div "#dipn2e7k" at bounding box center [149, 368] width 132 height 10
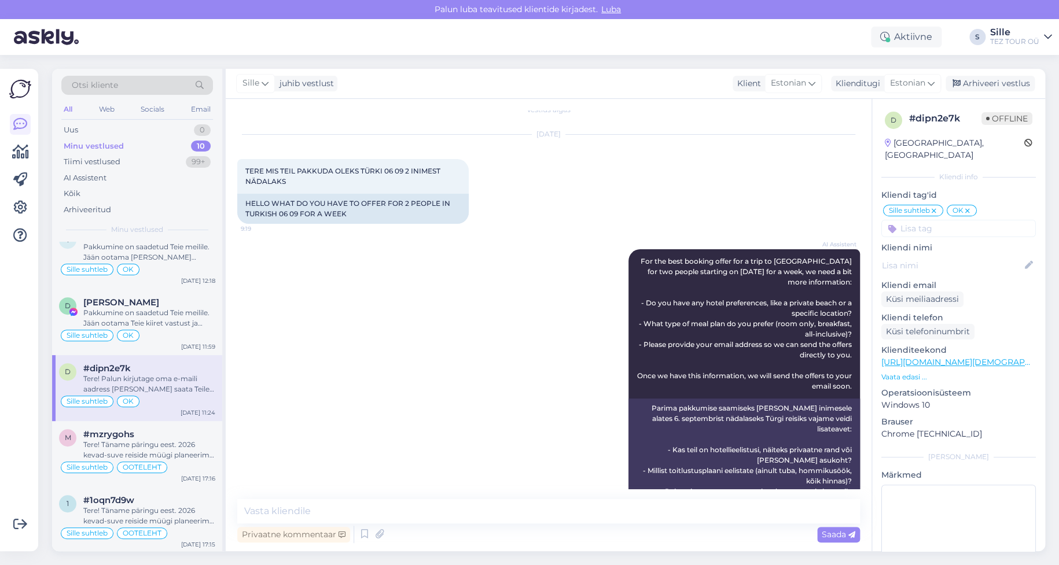
scroll to position [0, 0]
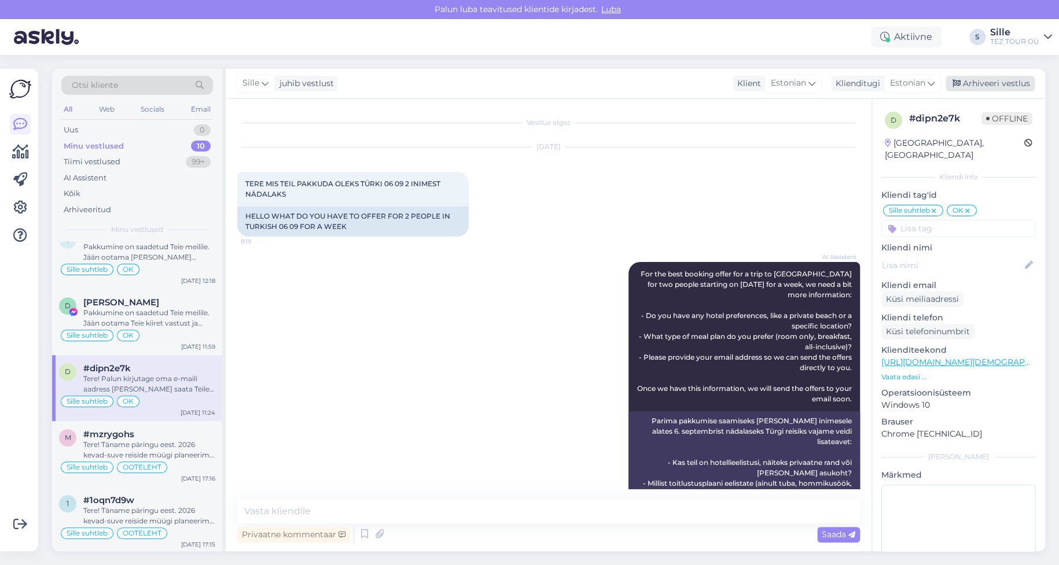
click at [992, 81] on div "Arhiveeri vestlus" at bounding box center [989, 84] width 89 height 16
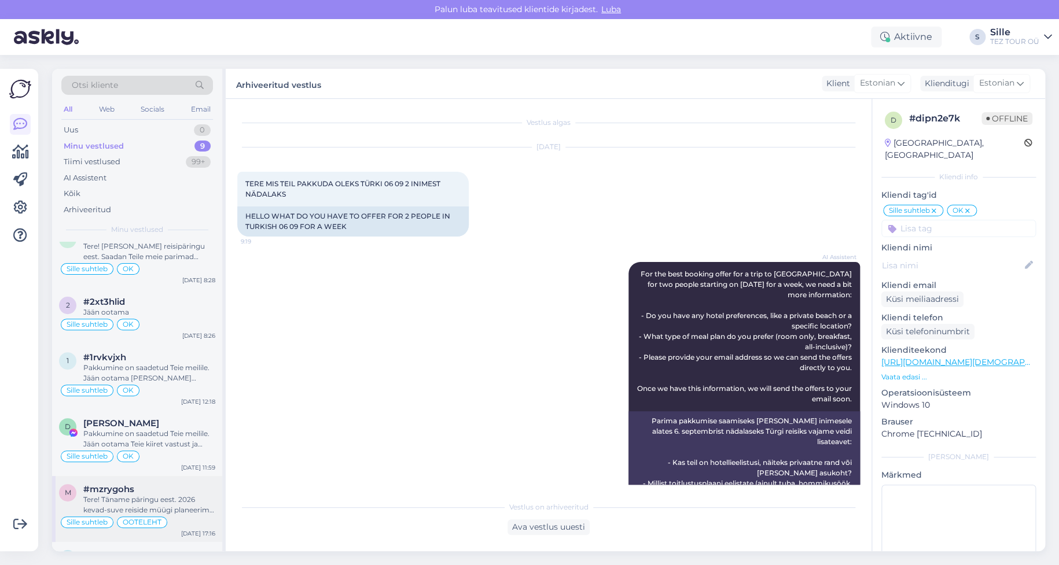
scroll to position [262, 0]
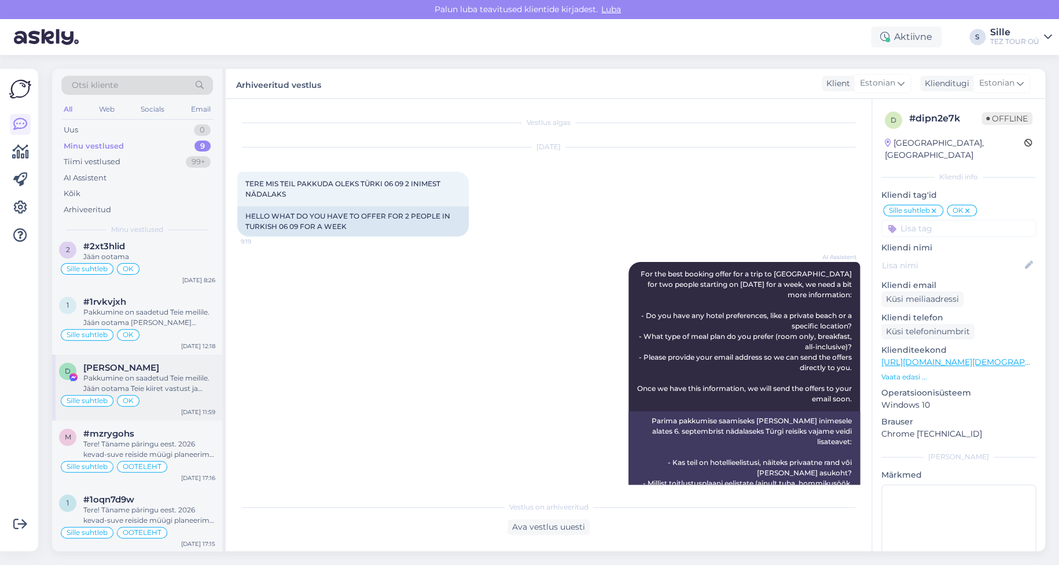
click at [155, 381] on div "Pakkumine on saadetud Teie meilile. Jään ootama Teie kiiret vastust ja andmeid …" at bounding box center [149, 383] width 132 height 21
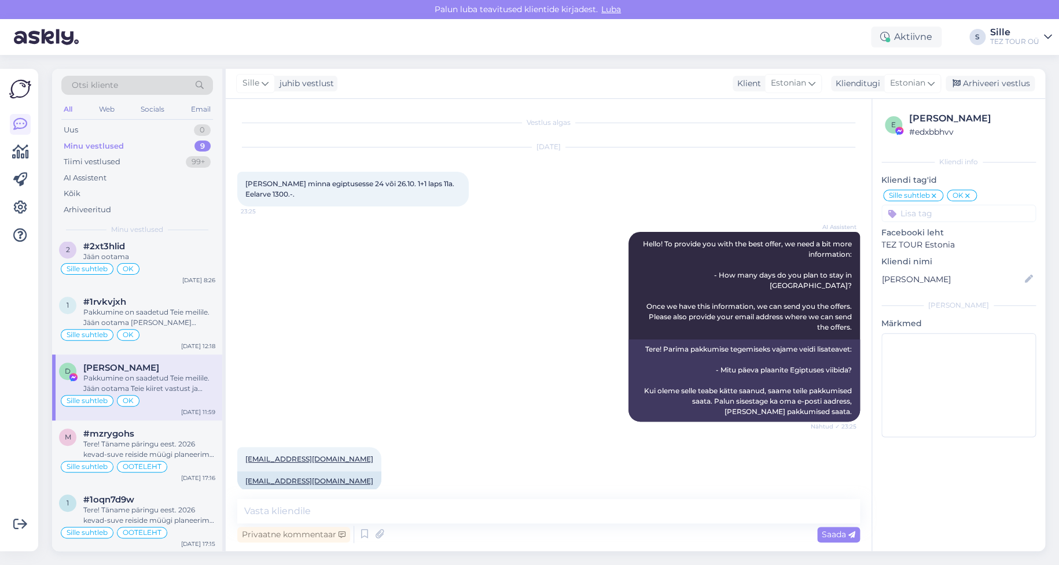
scroll to position [231, 0]
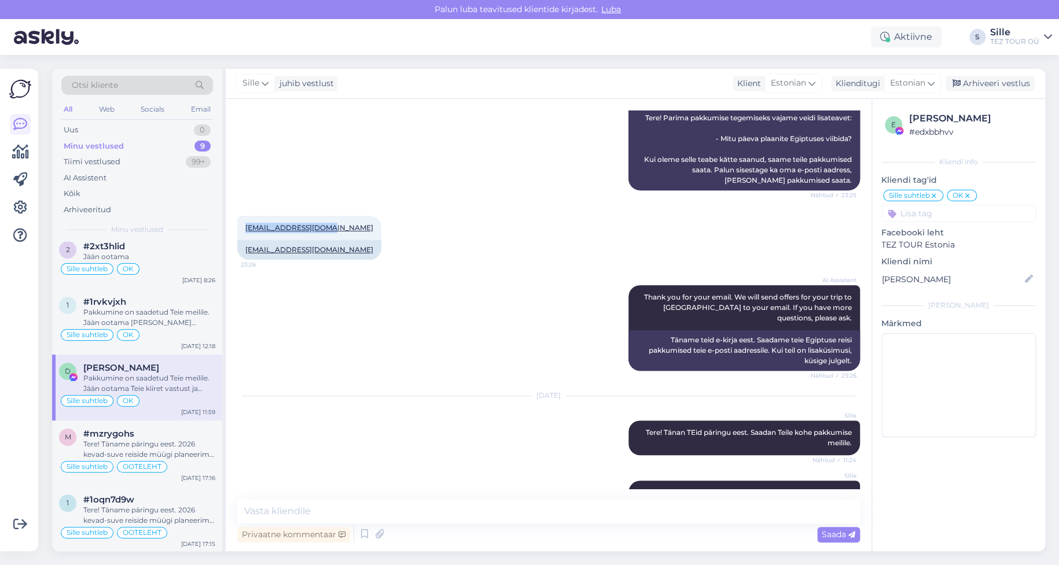
drag, startPoint x: 240, startPoint y: 220, endPoint x: 468, endPoint y: 259, distance: 231.7
click at [352, 215] on div "[EMAIL_ADDRESS][DOMAIN_NAME] 23:26 [EMAIL_ADDRESS][DOMAIN_NAME]" at bounding box center [548, 237] width 623 height 69
copy link "[EMAIL_ADDRESS][DOMAIN_NAME]"
click at [987, 81] on div "Arhiveeri vestlus" at bounding box center [989, 84] width 89 height 16
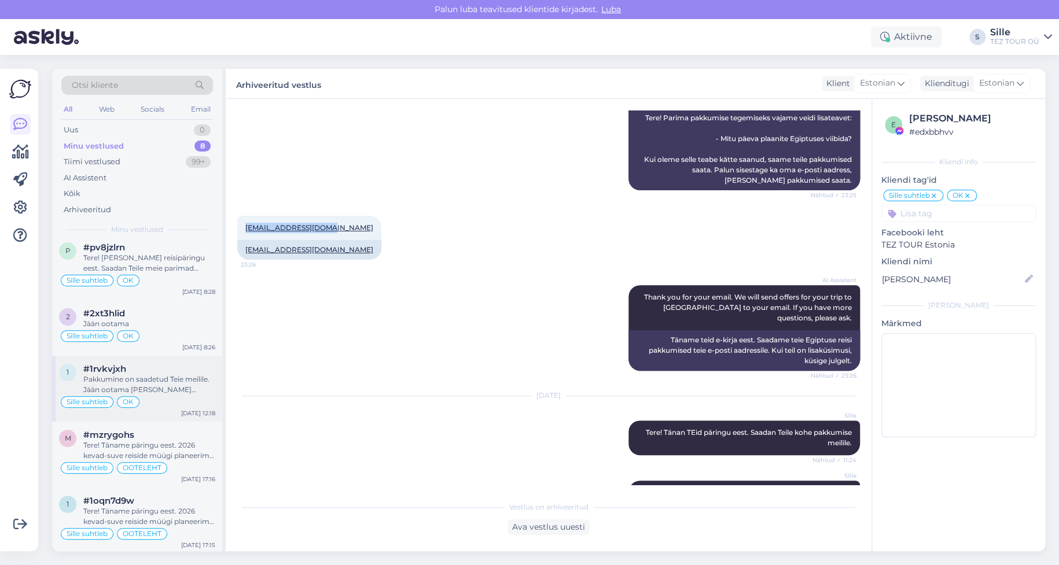
scroll to position [196, 0]
click at [146, 402] on div "Sille suhtleb OK" at bounding box center [137, 401] width 156 height 14
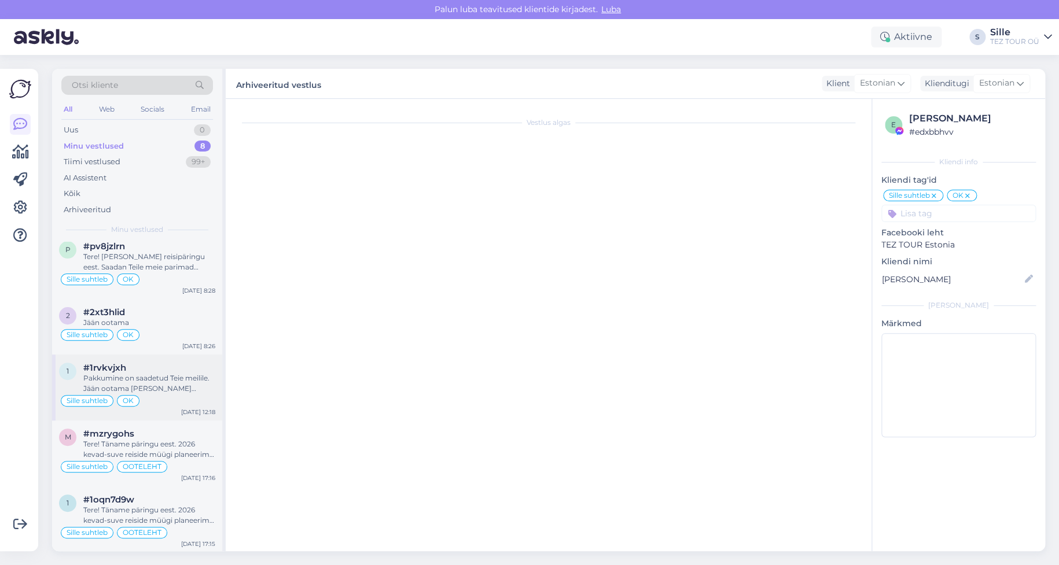
scroll to position [425, 0]
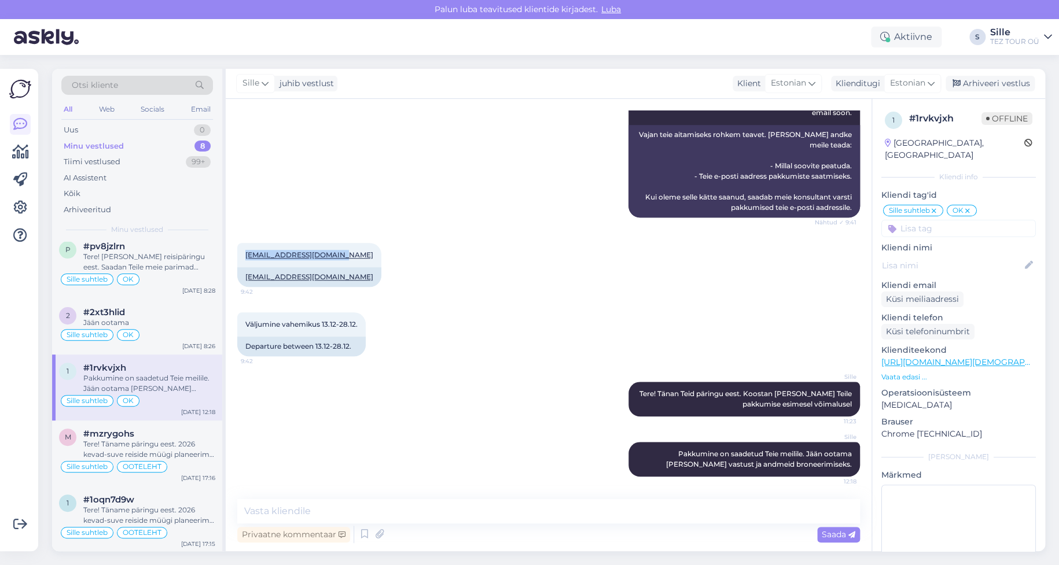
drag, startPoint x: 242, startPoint y: 255, endPoint x: 360, endPoint y: 298, distance: 125.6
click at [344, 254] on div "[PERSON_NAME][EMAIL_ADDRESS][DOMAIN_NAME] 9:42" at bounding box center [309, 255] width 144 height 24
copy link "[EMAIL_ADDRESS][DOMAIN_NAME]"
click at [983, 79] on div "Arhiveeri vestlus" at bounding box center [989, 84] width 89 height 16
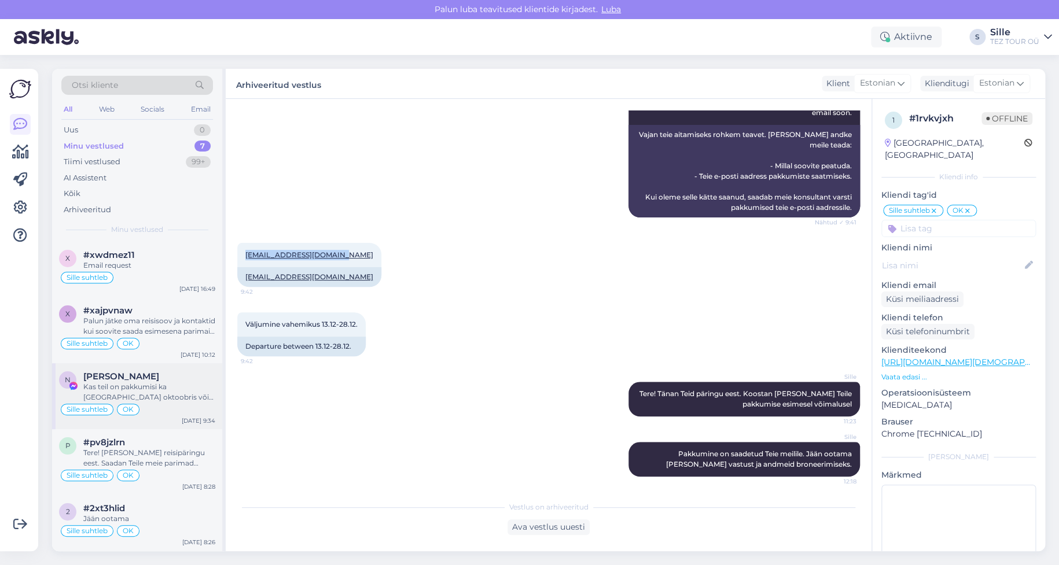
scroll to position [130, 0]
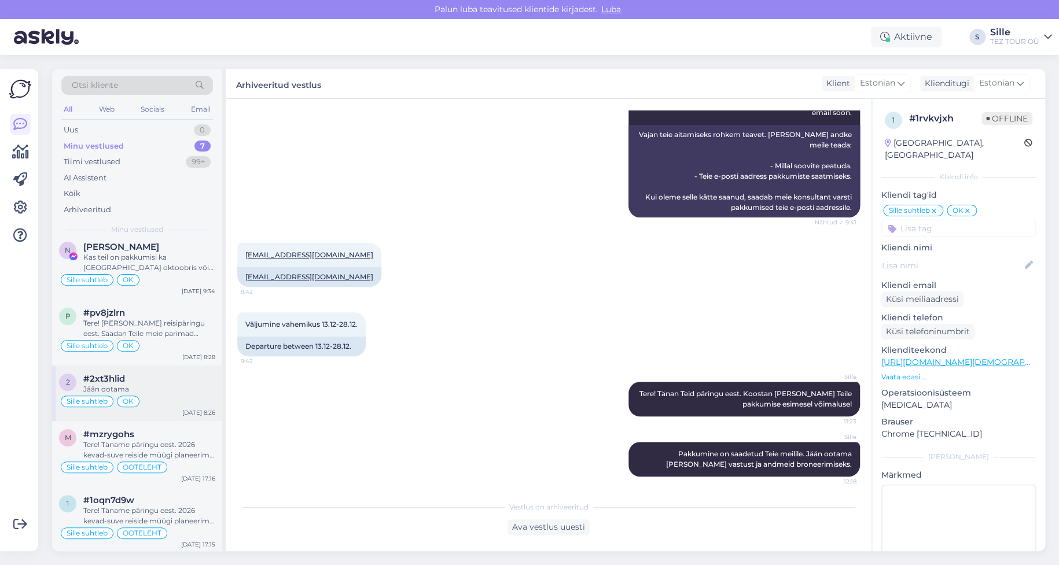
click at [171, 399] on div "Sille suhtleb OK" at bounding box center [137, 402] width 156 height 14
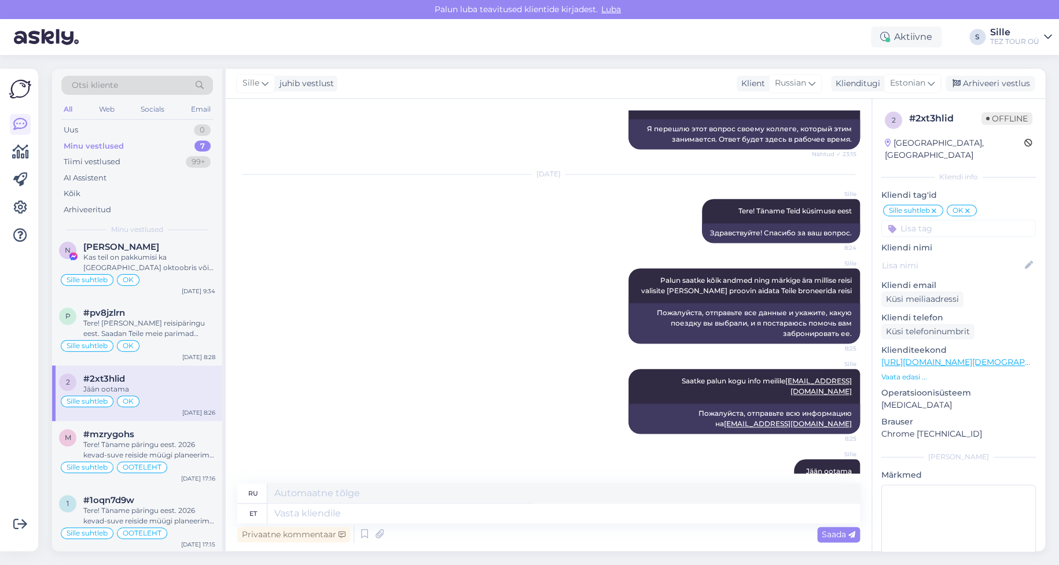
scroll to position [179, 0]
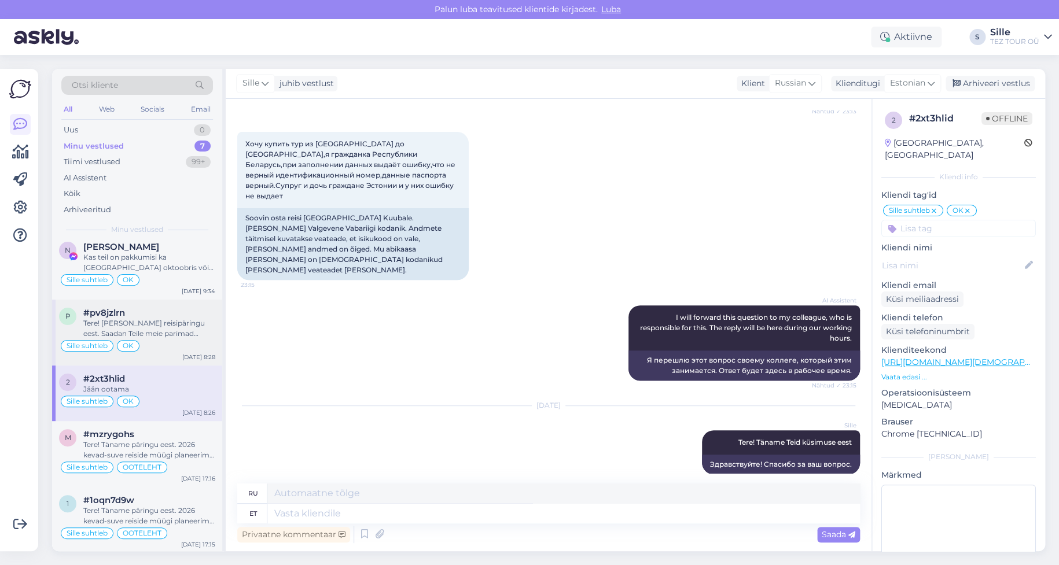
click at [162, 322] on div "Tere! [PERSON_NAME] reisipäringu eest. Saadan Teile meie parimad pakkumised esi…" at bounding box center [149, 328] width 132 height 21
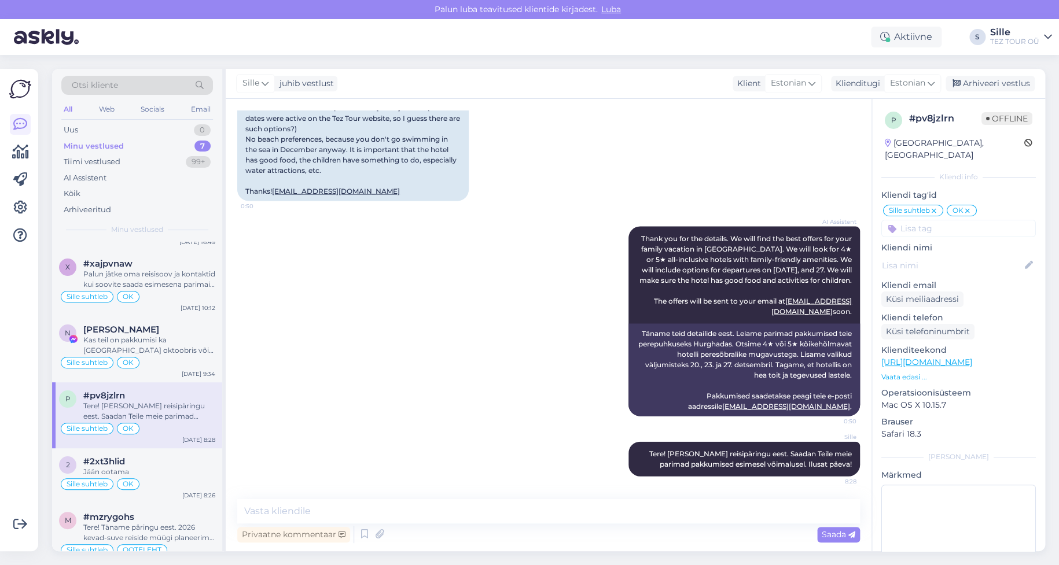
scroll to position [0, 0]
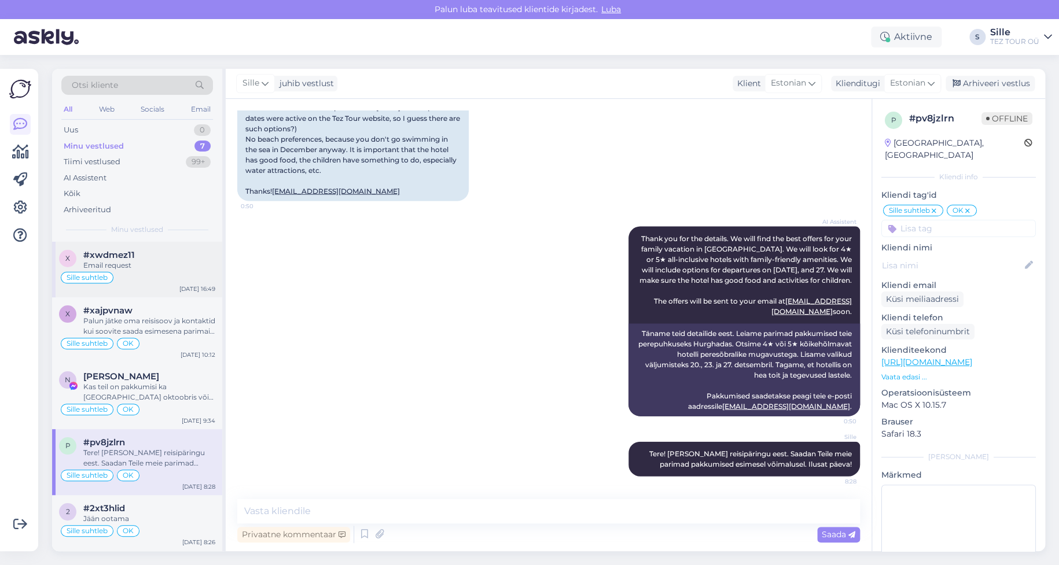
click at [150, 278] on div "Sille suhtleb" at bounding box center [137, 278] width 156 height 14
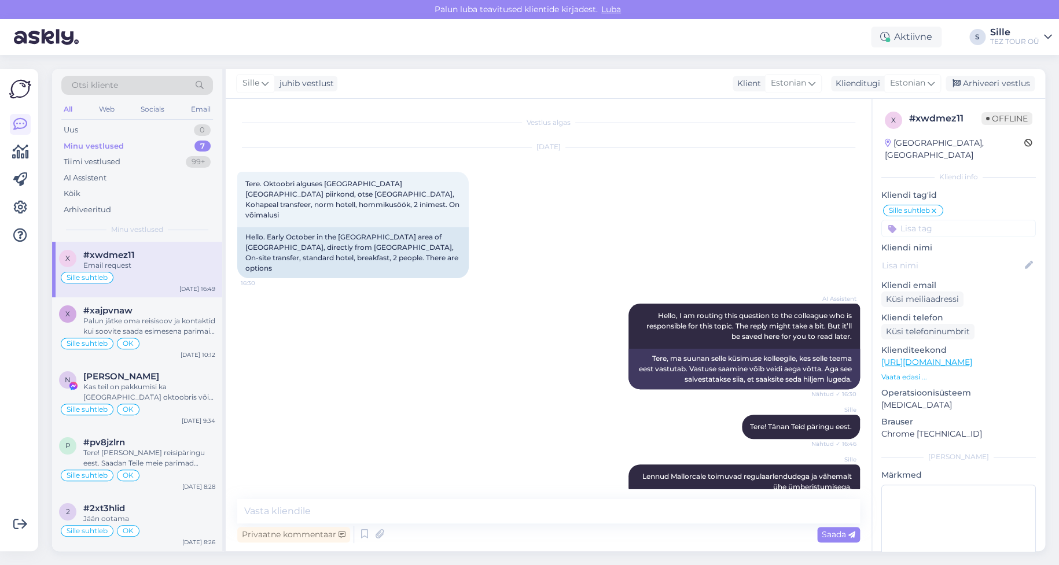
click at [917, 220] on input at bounding box center [958, 228] width 154 height 17
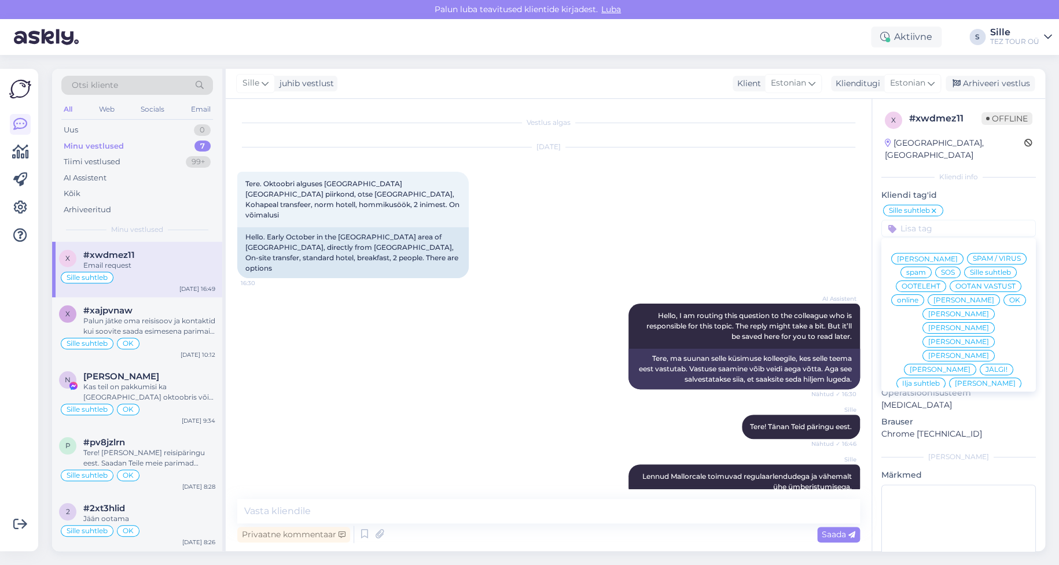
click at [1009, 302] on span "OK" at bounding box center [1014, 300] width 11 height 7
